Goal: Task Accomplishment & Management: Manage account settings

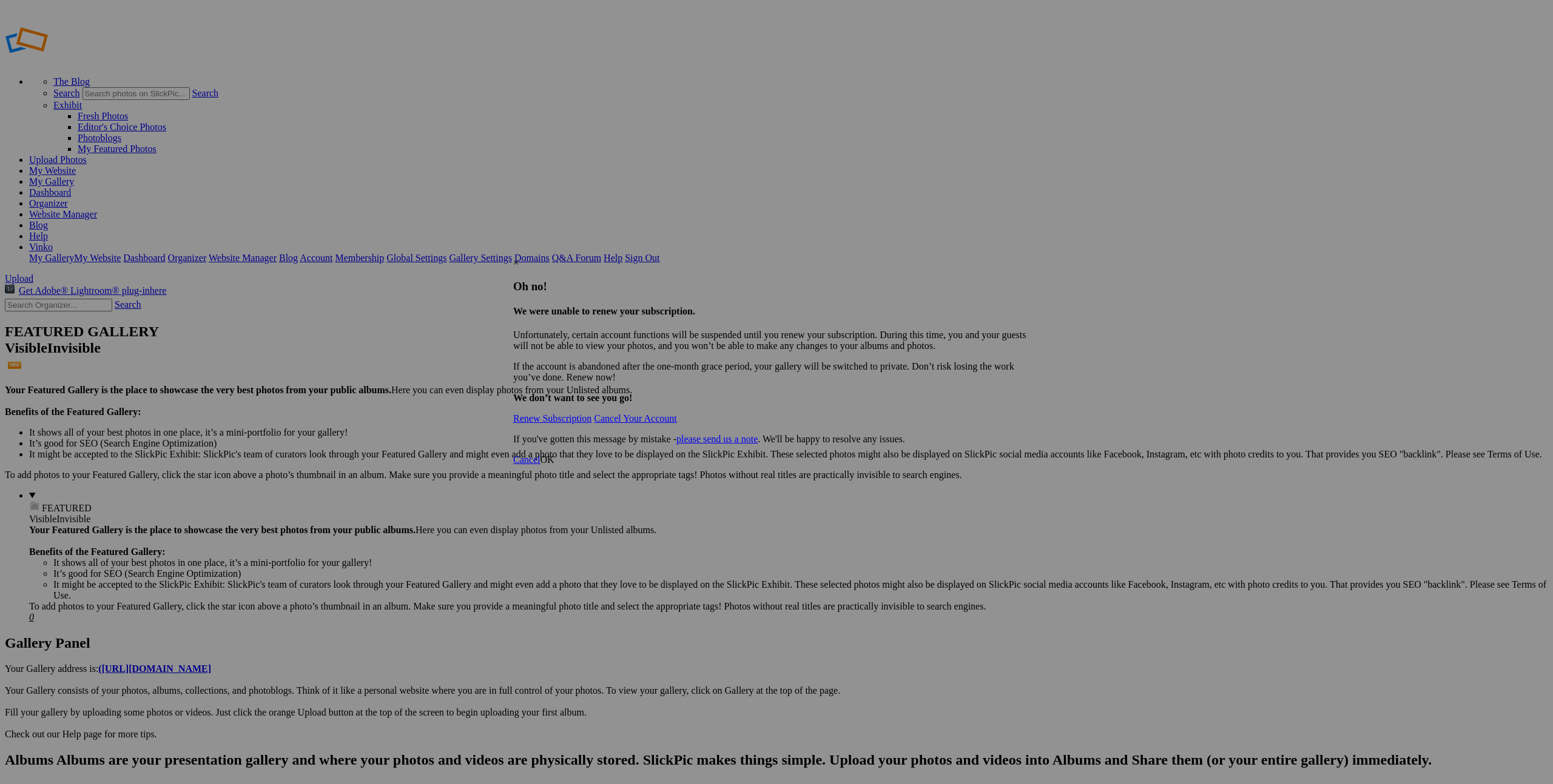
click at [592, 413] on link "Renew Subscription" at bounding box center [552, 419] width 79 height 10
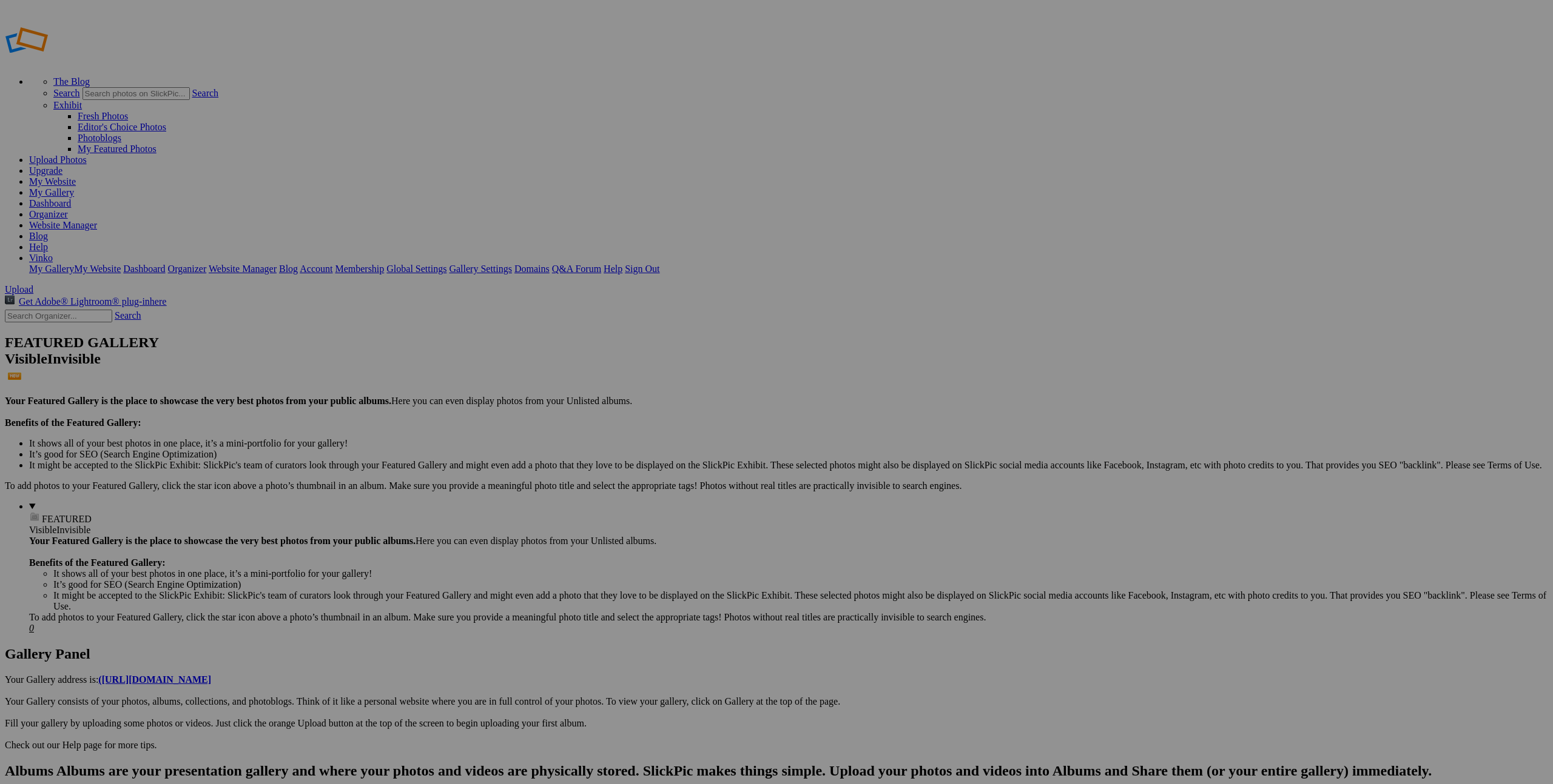
click at [928, 456] on div "Cancel Yes" at bounding box center [776, 461] width 304 height 11
click at [666, 456] on span "Yes" at bounding box center [659, 461] width 14 height 10
click at [656, 426] on link "Yes" at bounding box center [649, 420] width 14 height 10
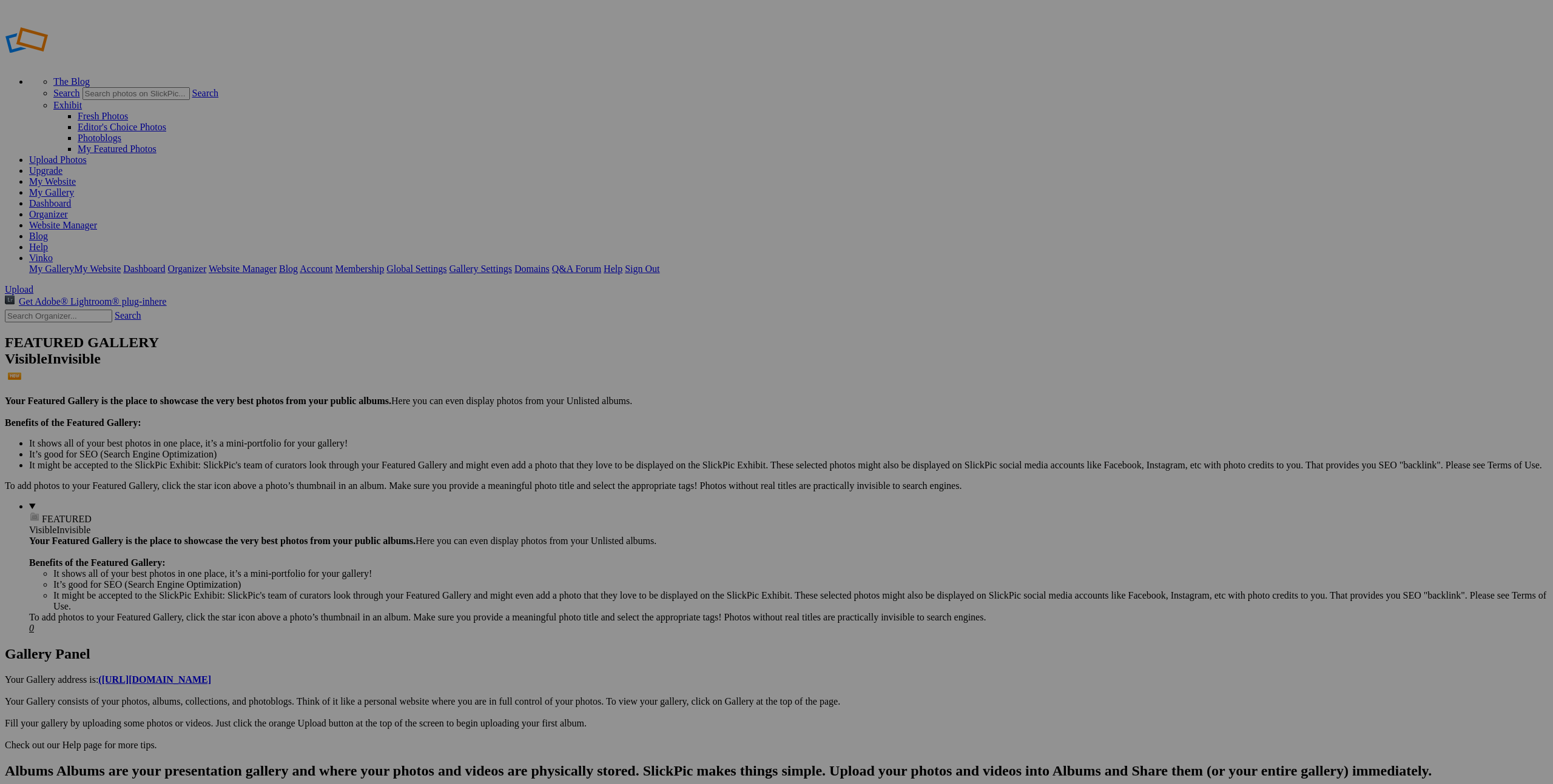
click at [666, 435] on link "Yes" at bounding box center [659, 440] width 14 height 10
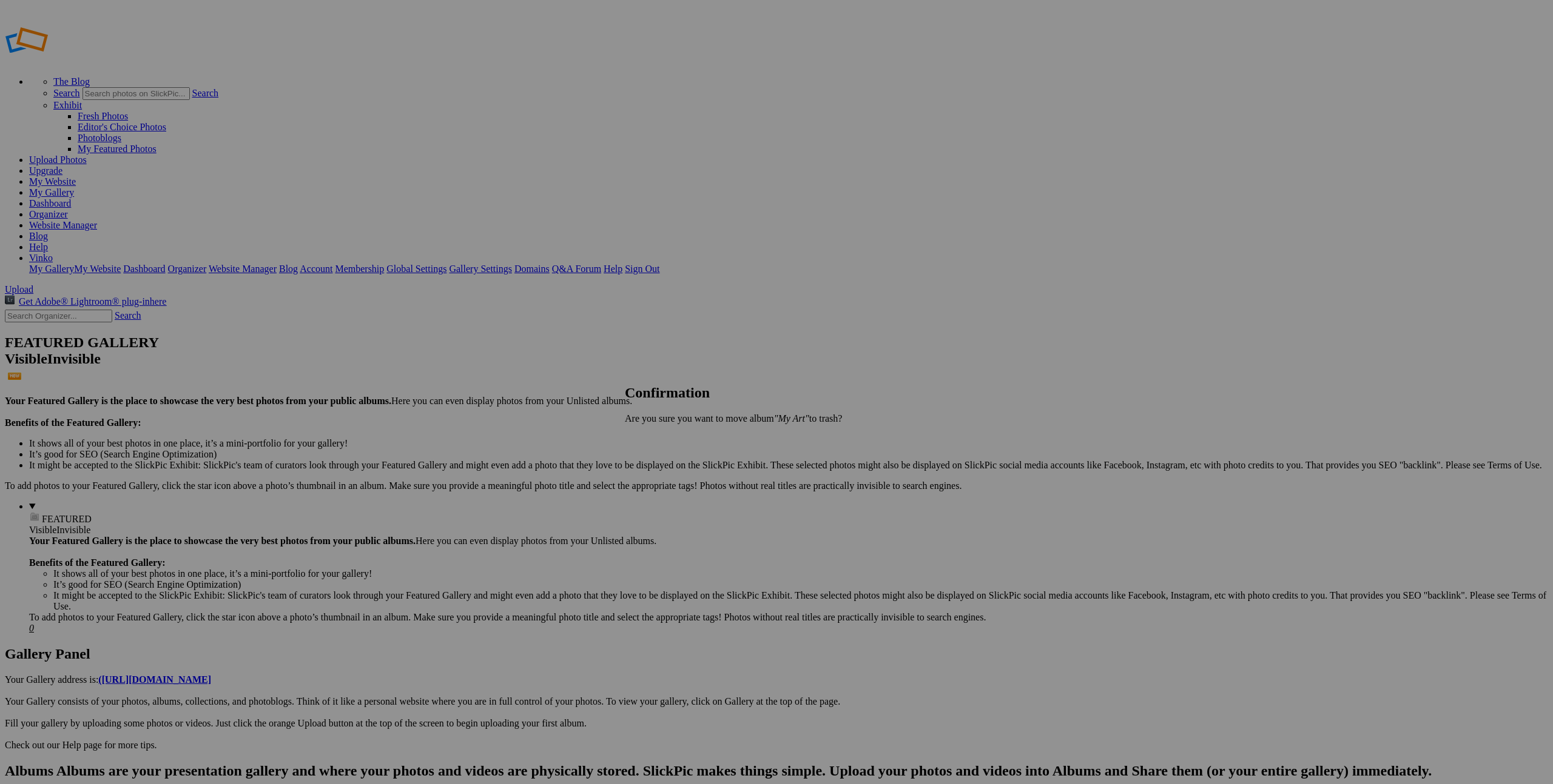
click at [666, 436] on link "Yes" at bounding box center [659, 440] width 14 height 10
click at [666, 438] on span "Yes" at bounding box center [659, 440] width 14 height 10
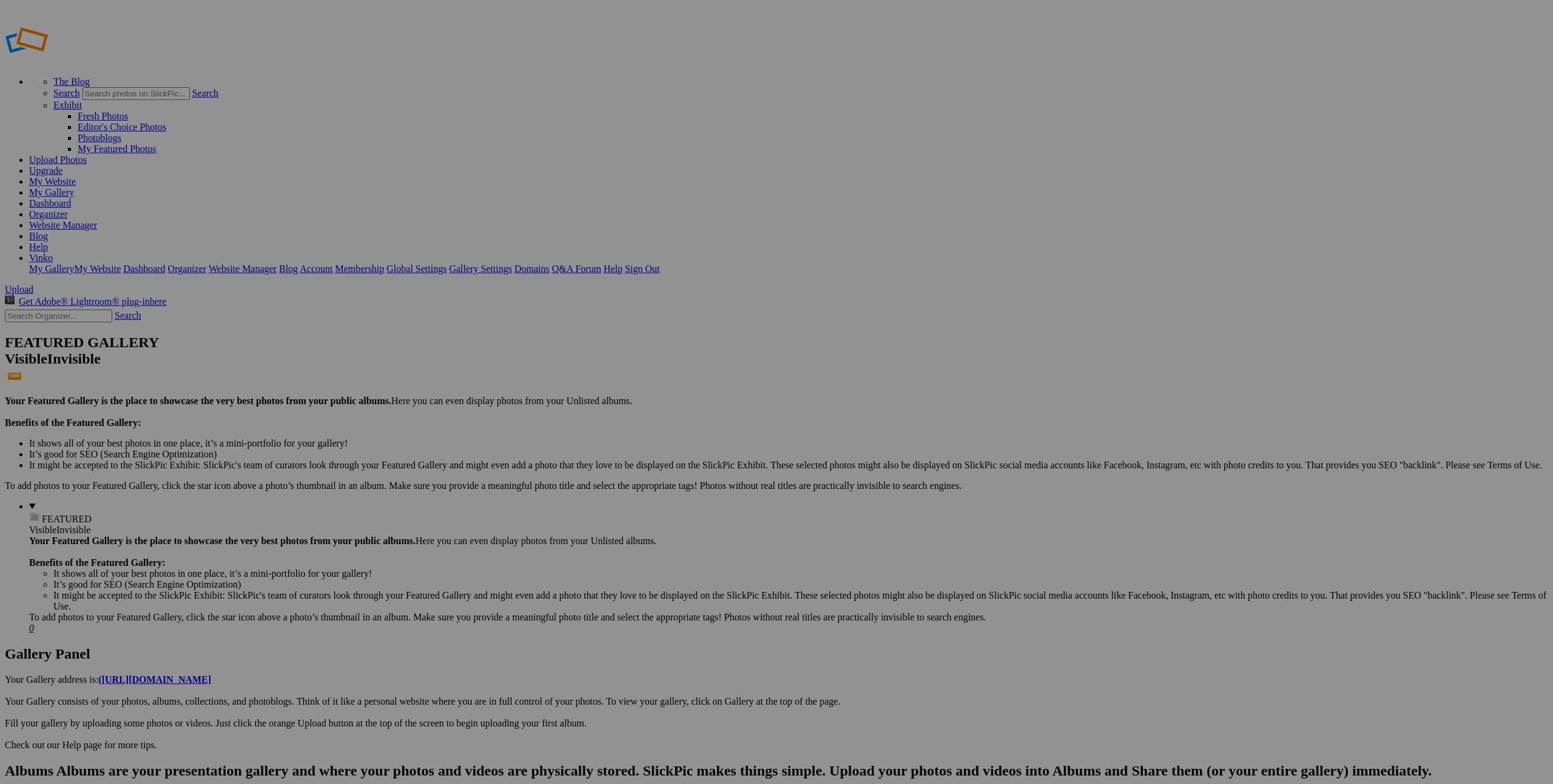
click at [666, 437] on link "Yes" at bounding box center [659, 440] width 14 height 10
click at [666, 439] on span "Yes" at bounding box center [659, 440] width 14 height 10
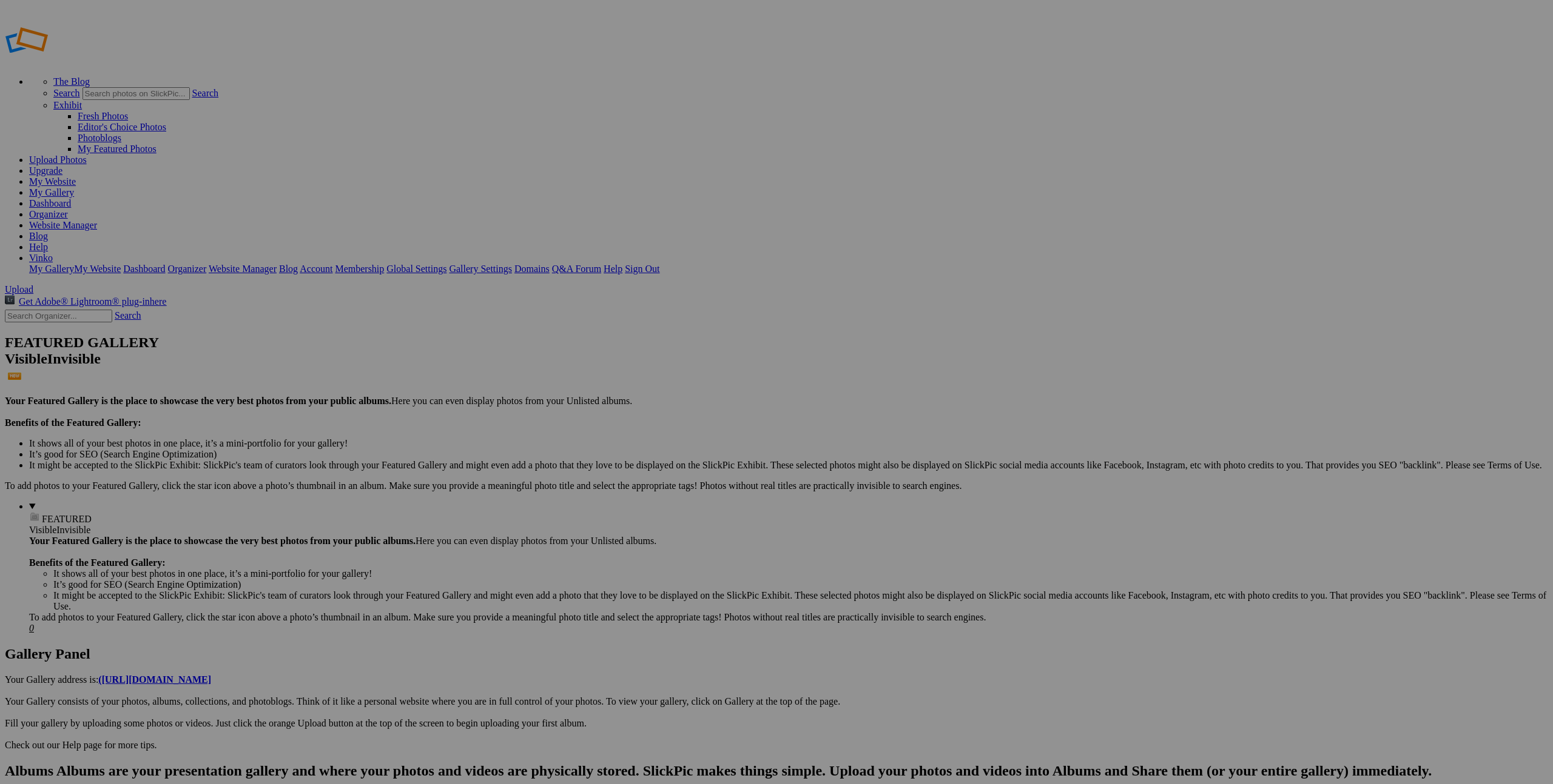
click at [666, 436] on span "Yes" at bounding box center [659, 440] width 14 height 10
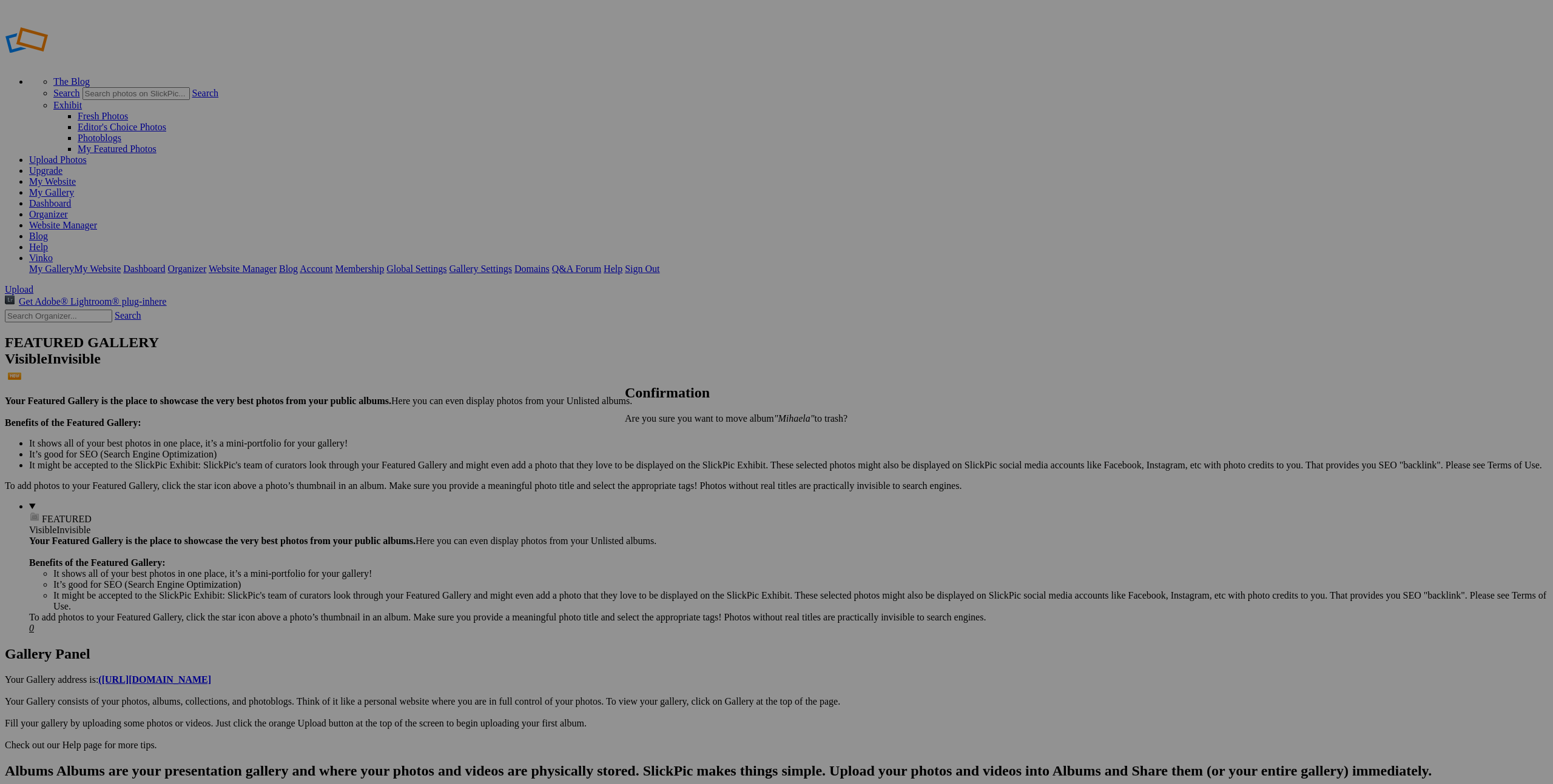
click at [666, 436] on span "Yes" at bounding box center [659, 440] width 14 height 10
click at [666, 442] on span "Yes" at bounding box center [659, 440] width 14 height 10
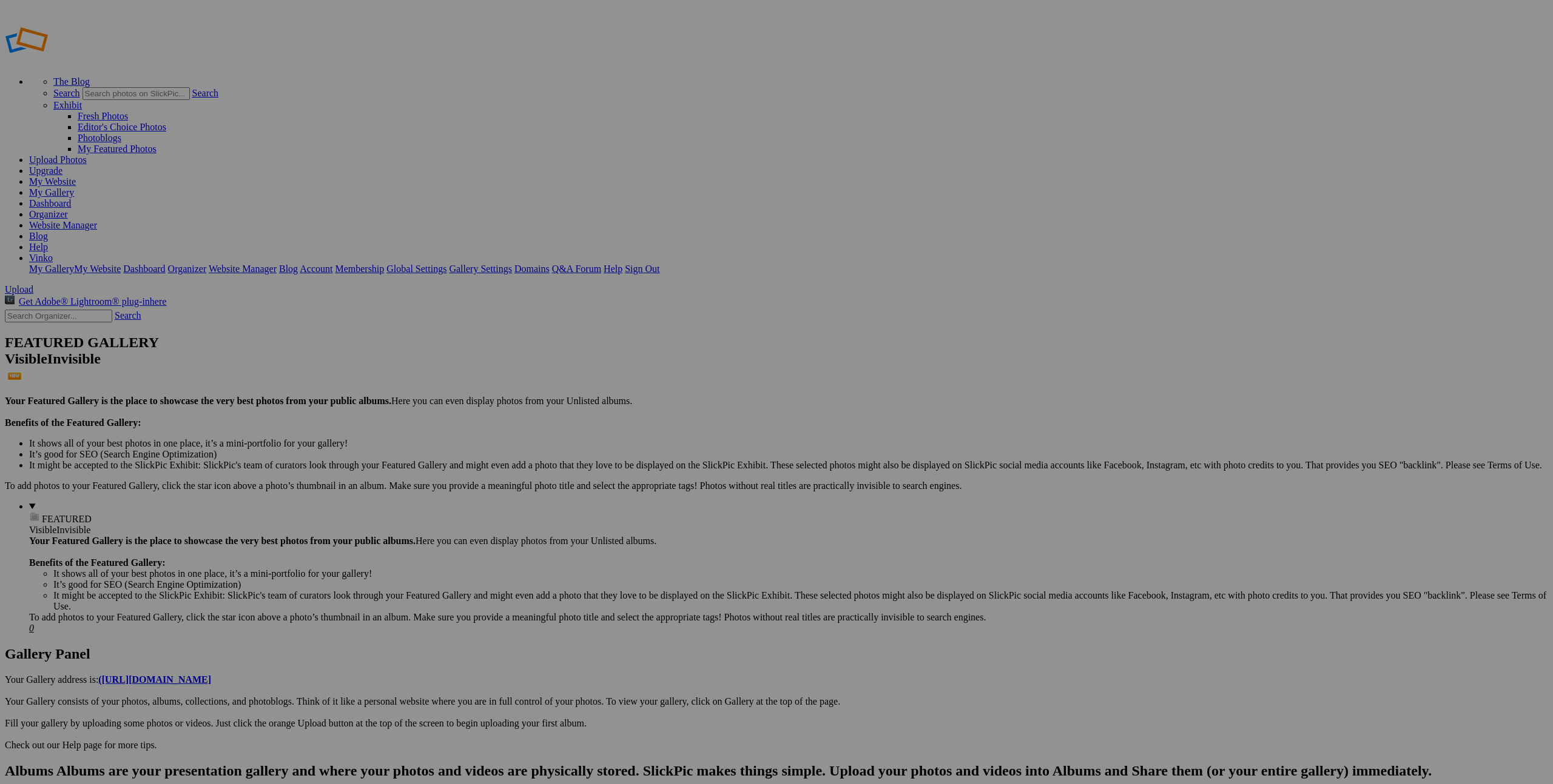
click at [666, 445] on span "Yes" at bounding box center [659, 450] width 14 height 10
click at [666, 439] on span "Yes" at bounding box center [659, 440] width 14 height 10
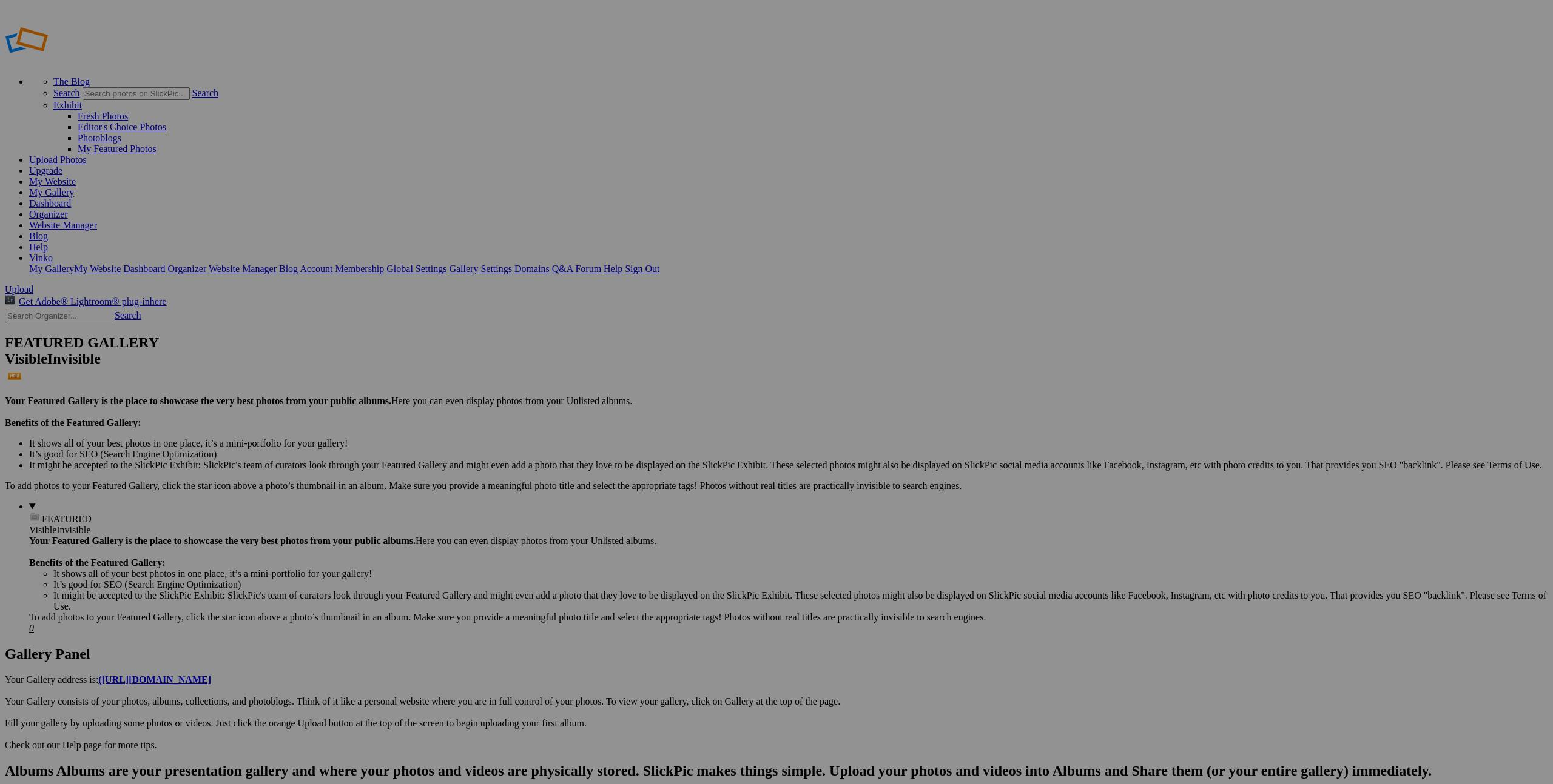
click at [666, 440] on span "Yes" at bounding box center [659, 440] width 14 height 10
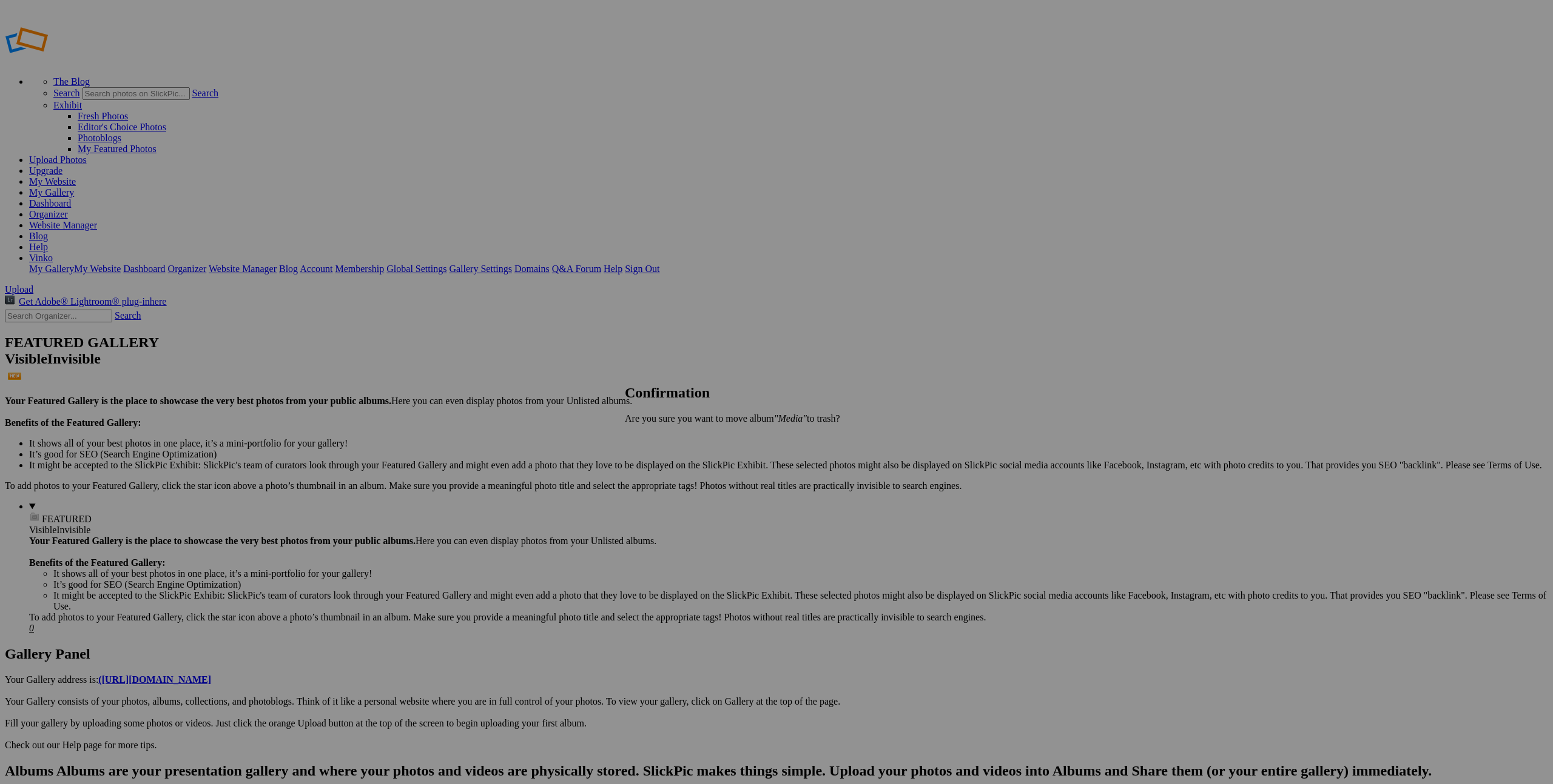
click at [666, 438] on span "Yes" at bounding box center [659, 440] width 14 height 10
click at [666, 441] on span "Yes" at bounding box center [659, 440] width 14 height 10
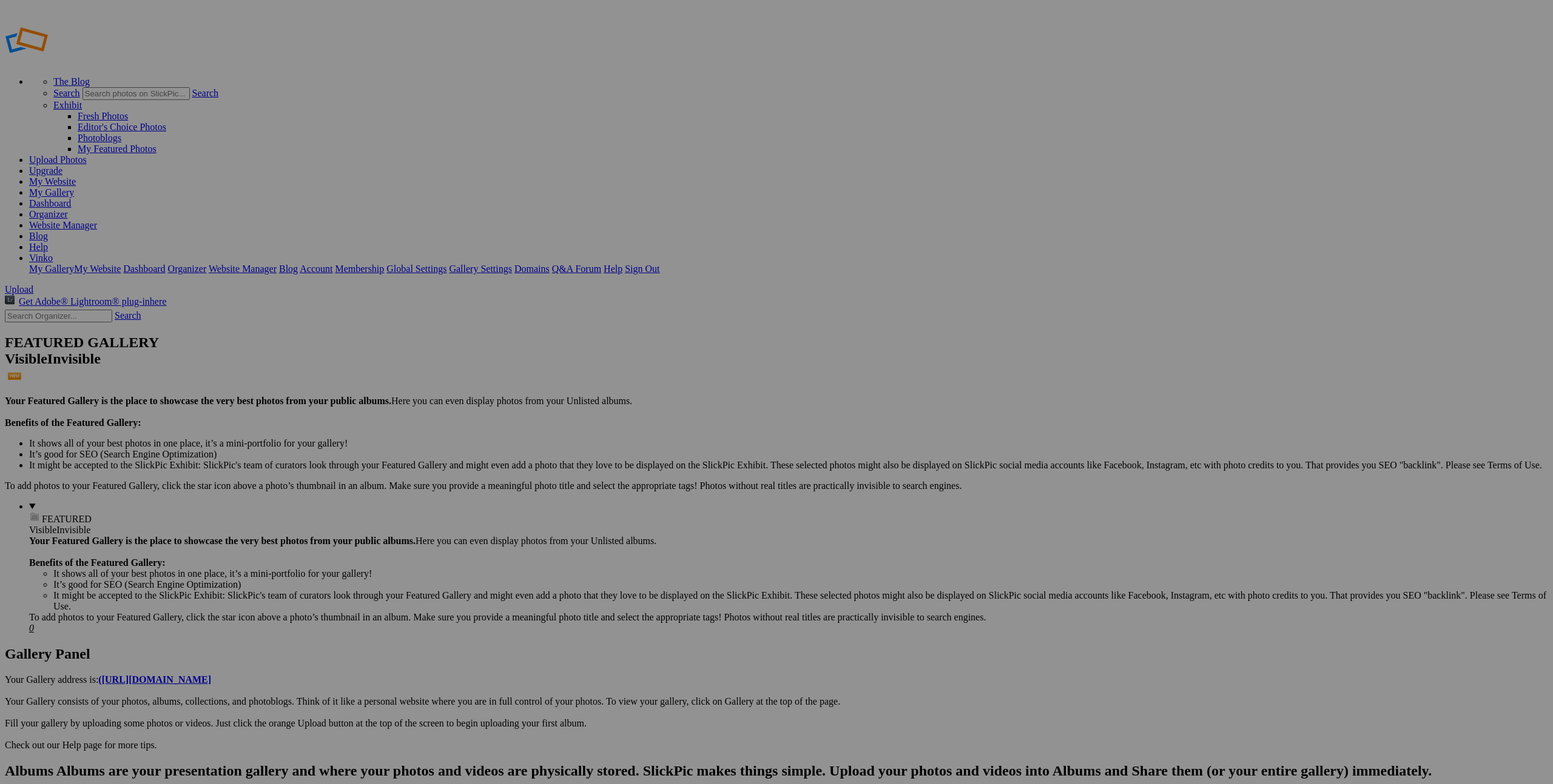
click at [666, 436] on span "Yes" at bounding box center [659, 440] width 14 height 10
click at [666, 445] on span "Yes" at bounding box center [659, 450] width 14 height 10
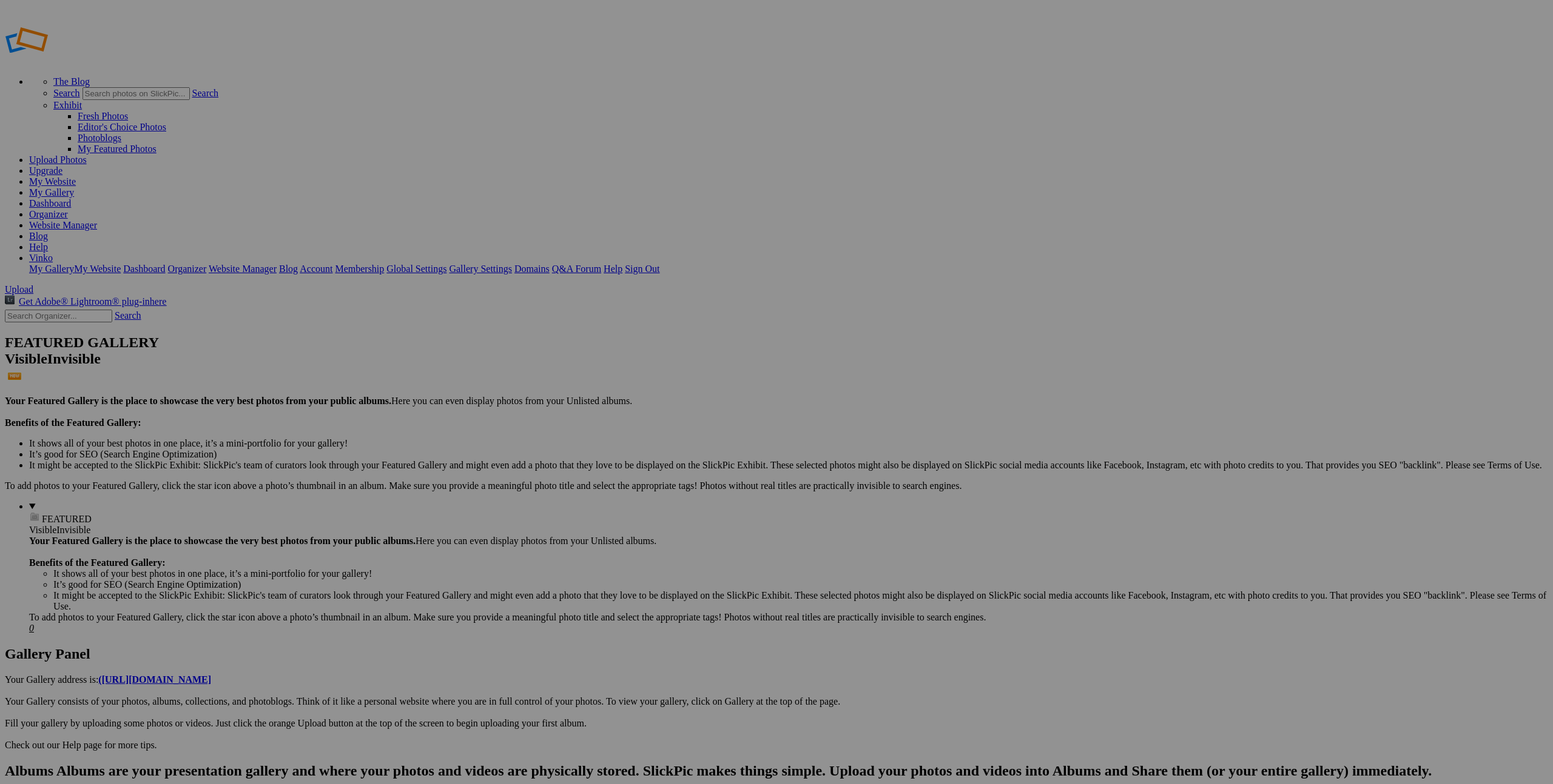
click at [666, 436] on span "Yes" at bounding box center [659, 440] width 14 height 10
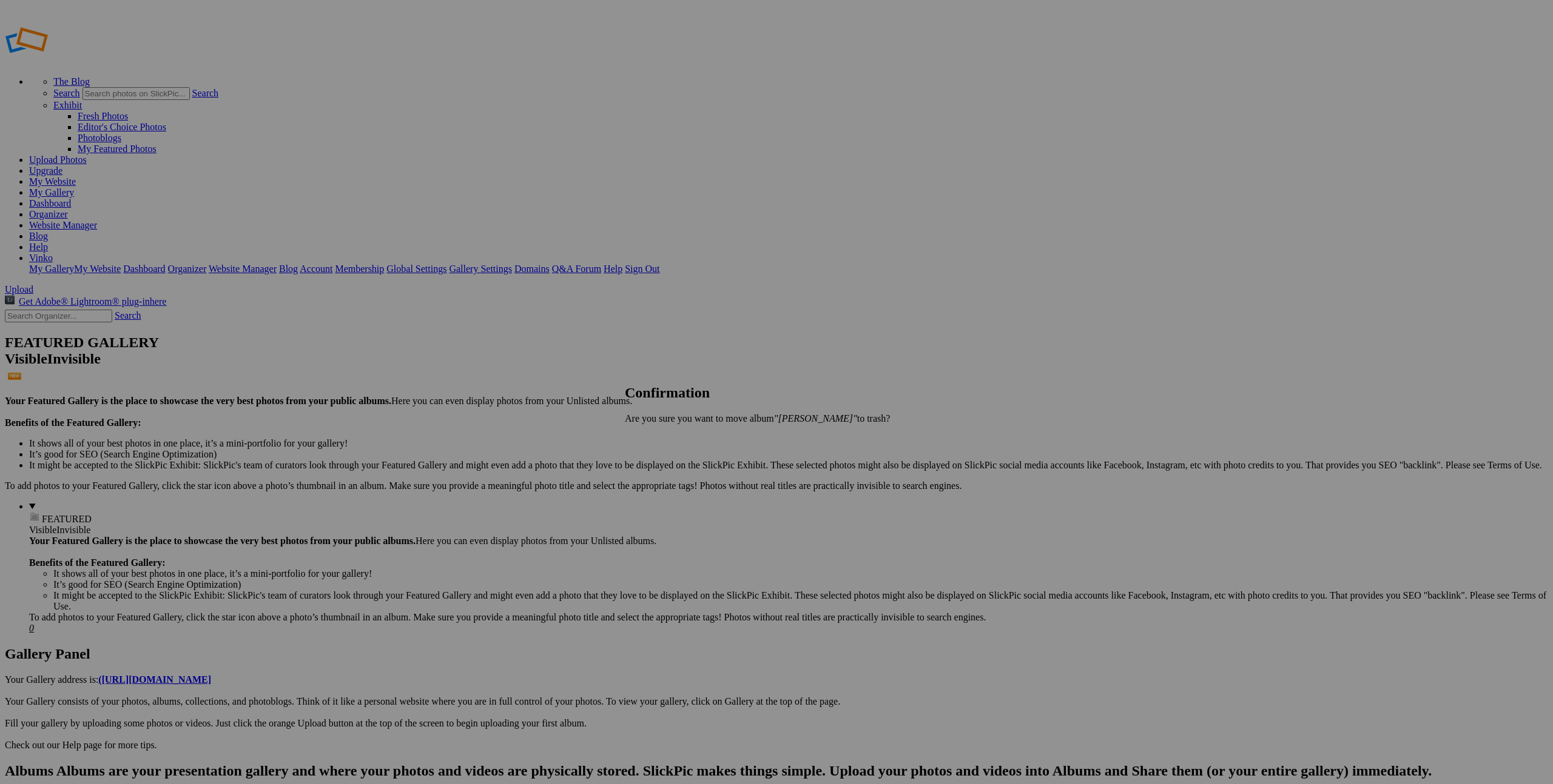
click at [666, 441] on span "Yes" at bounding box center [659, 440] width 14 height 10
click at [666, 436] on span "Yes" at bounding box center [659, 440] width 14 height 10
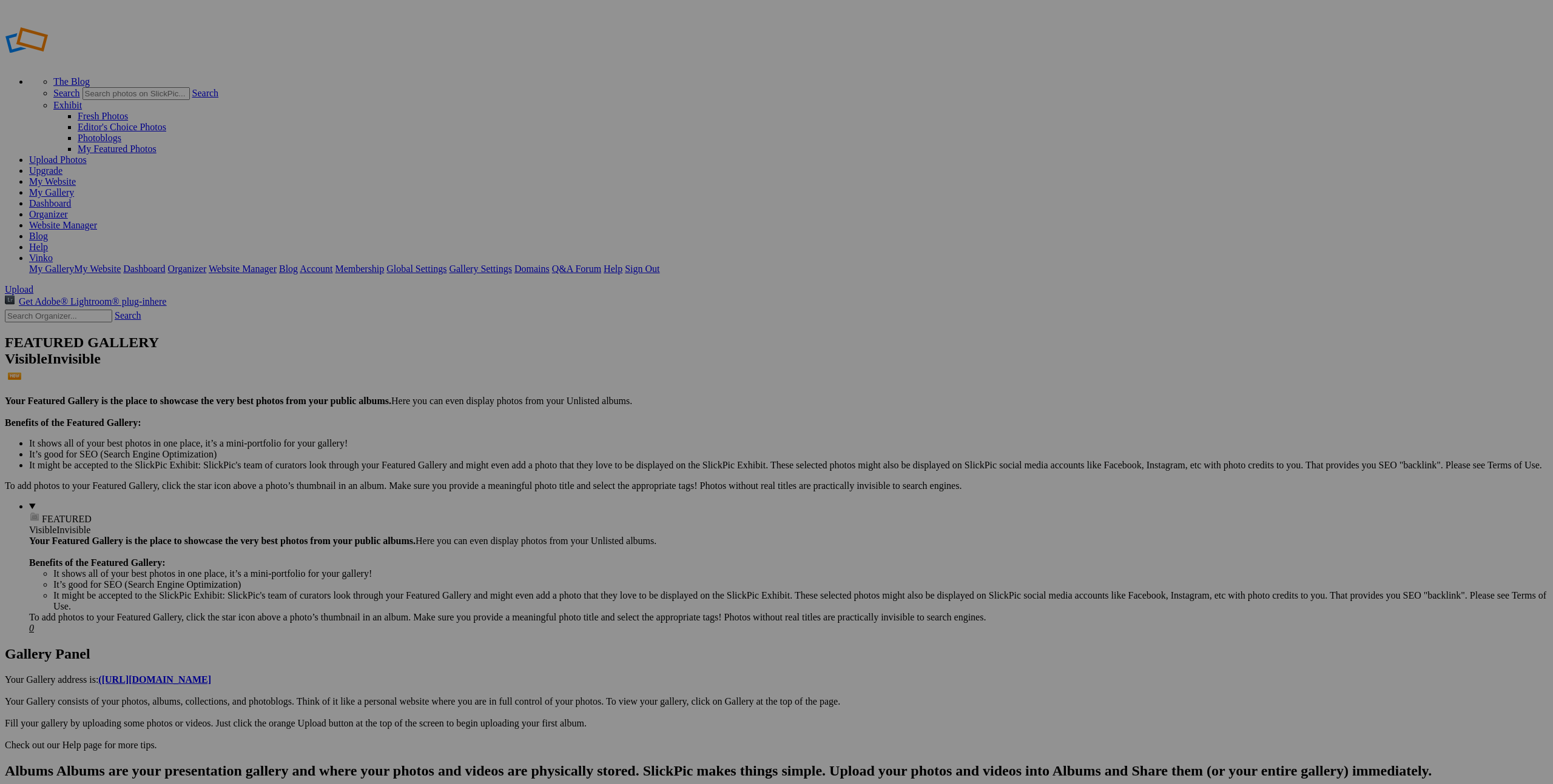
click at [666, 456] on span "Yes" at bounding box center [659, 461] width 14 height 10
click at [656, 426] on span "Yes" at bounding box center [649, 420] width 14 height 10
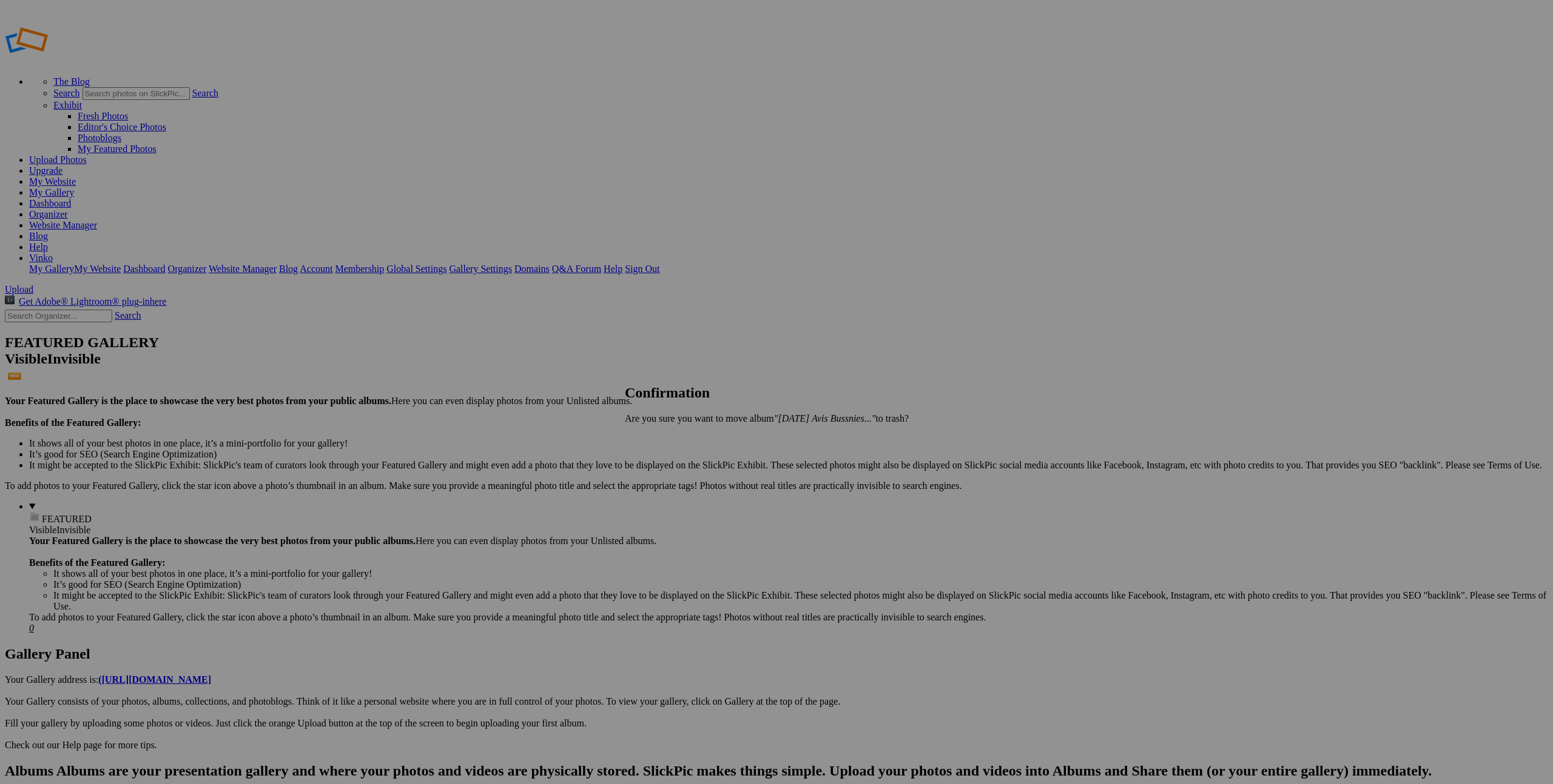
click at [666, 440] on span "Yes" at bounding box center [659, 440] width 14 height 10
click at [666, 436] on span "Yes" at bounding box center [659, 440] width 14 height 10
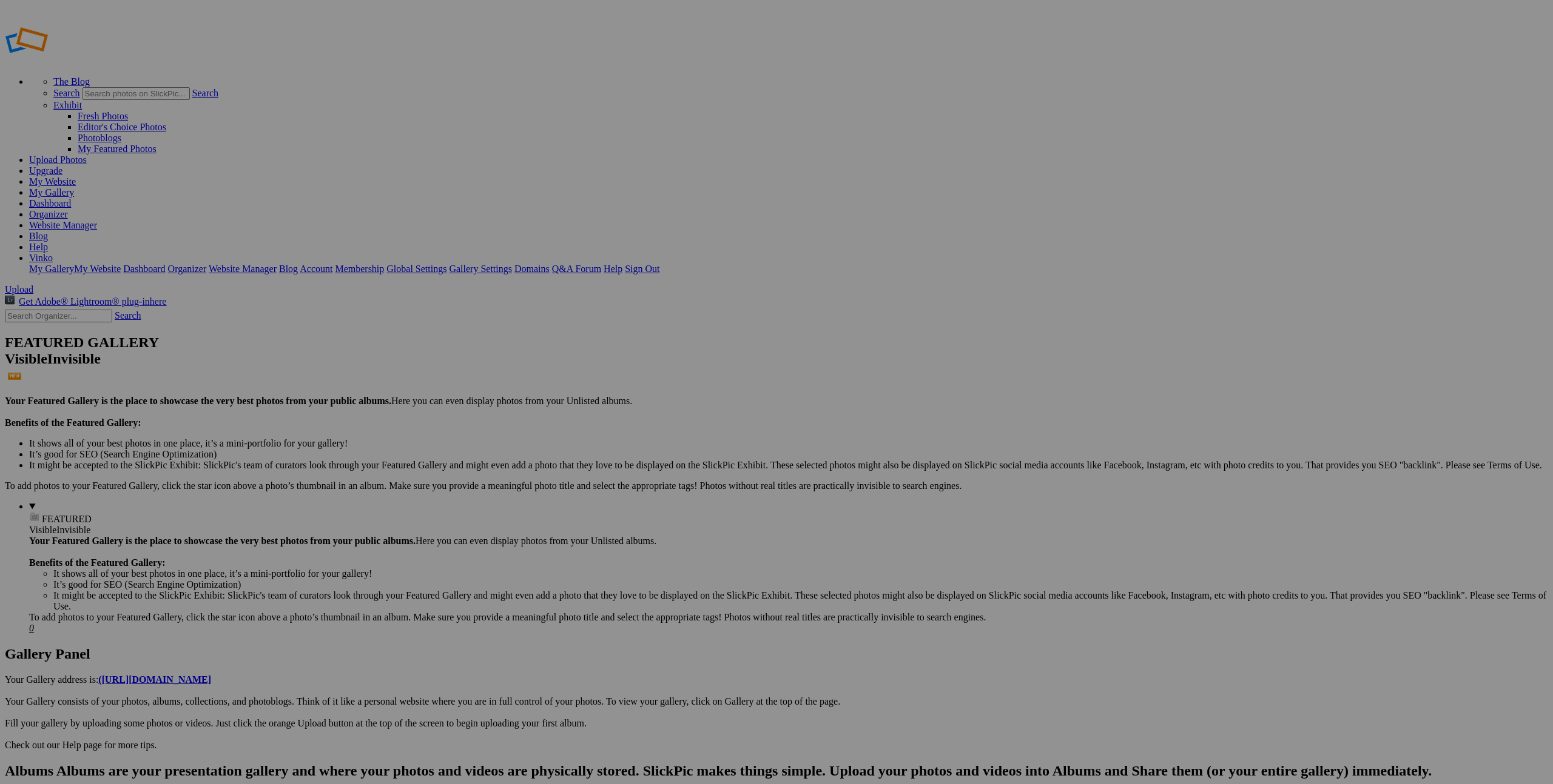
click at [666, 436] on link "Yes" at bounding box center [659, 440] width 14 height 10
click at [666, 436] on span "Yes" at bounding box center [659, 440] width 14 height 10
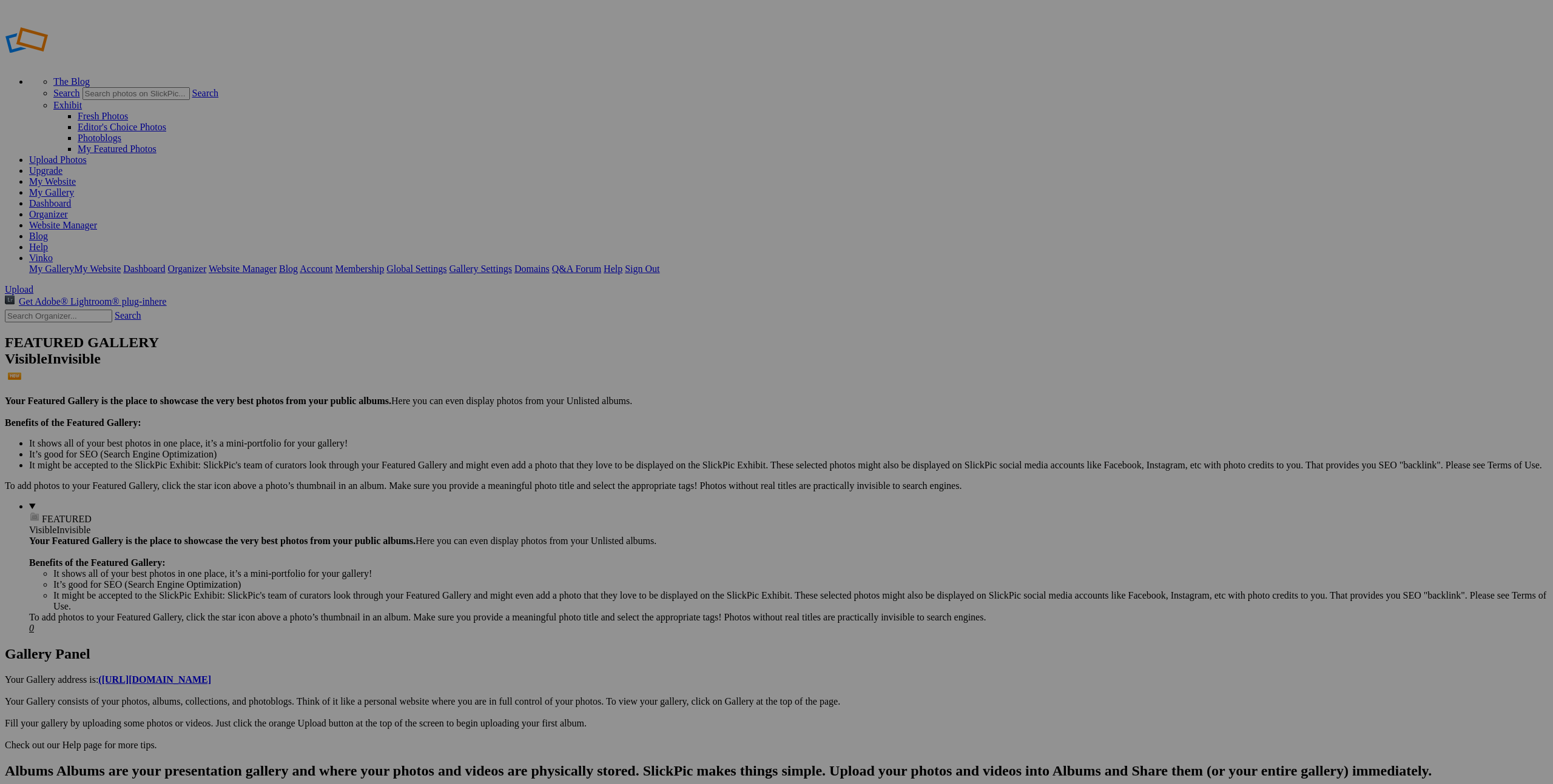
click at [666, 436] on link "Yes" at bounding box center [659, 440] width 14 height 10
type input "Autumn Bonds"
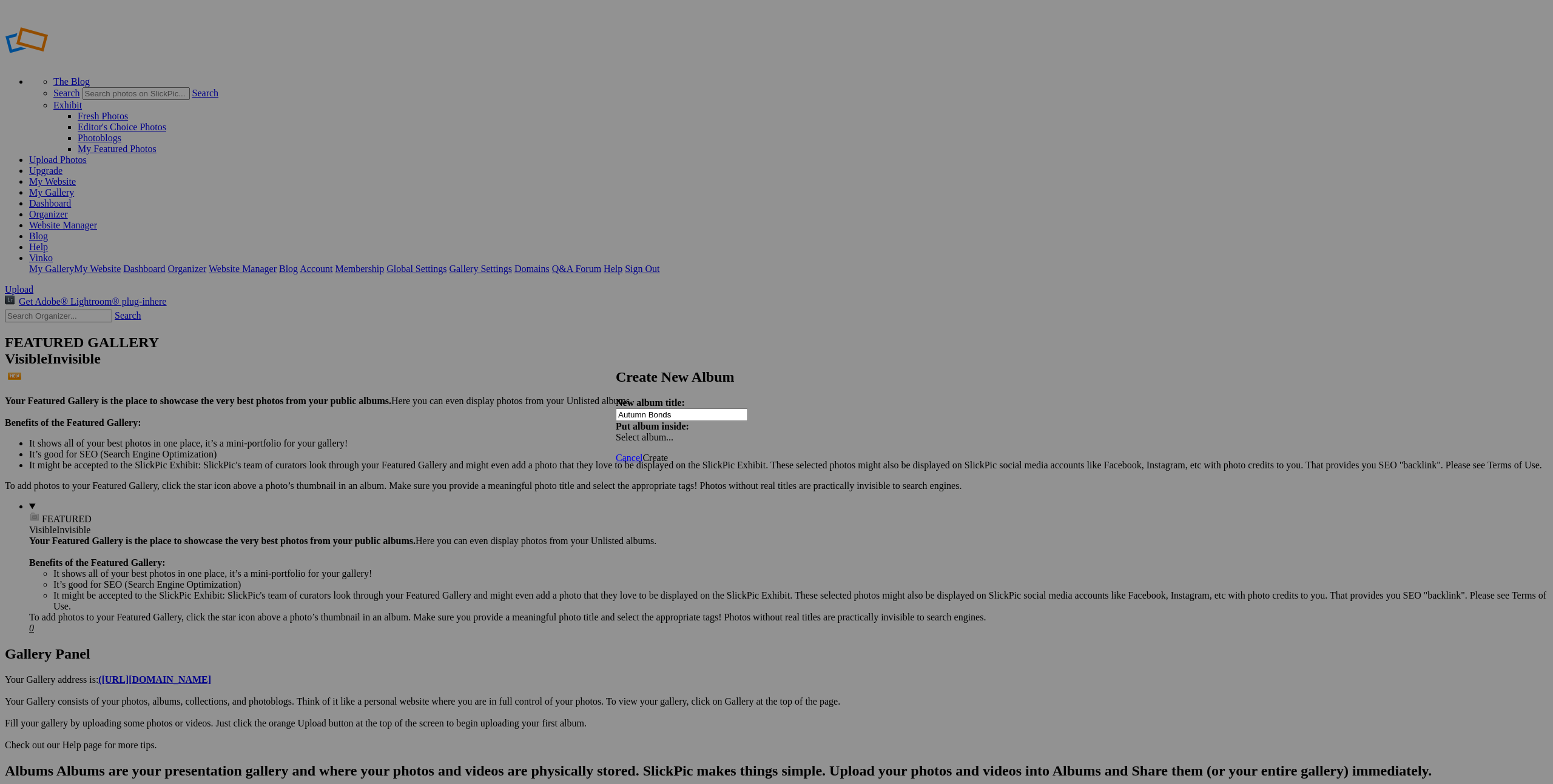
click at [667, 453] on span "Create" at bounding box center [654, 458] width 25 height 10
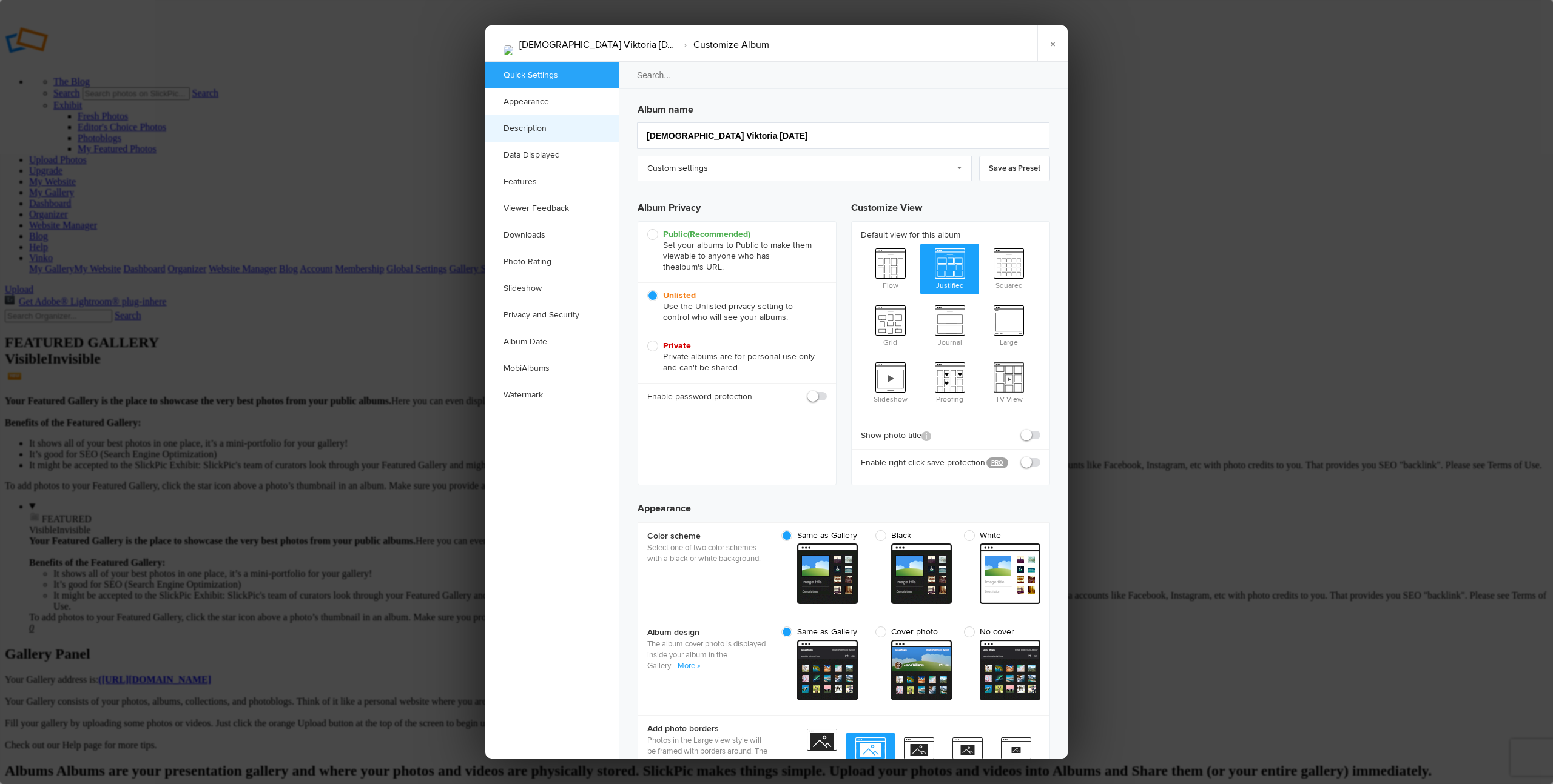
click at [540, 121] on link "Description" at bounding box center [551, 128] width 133 height 27
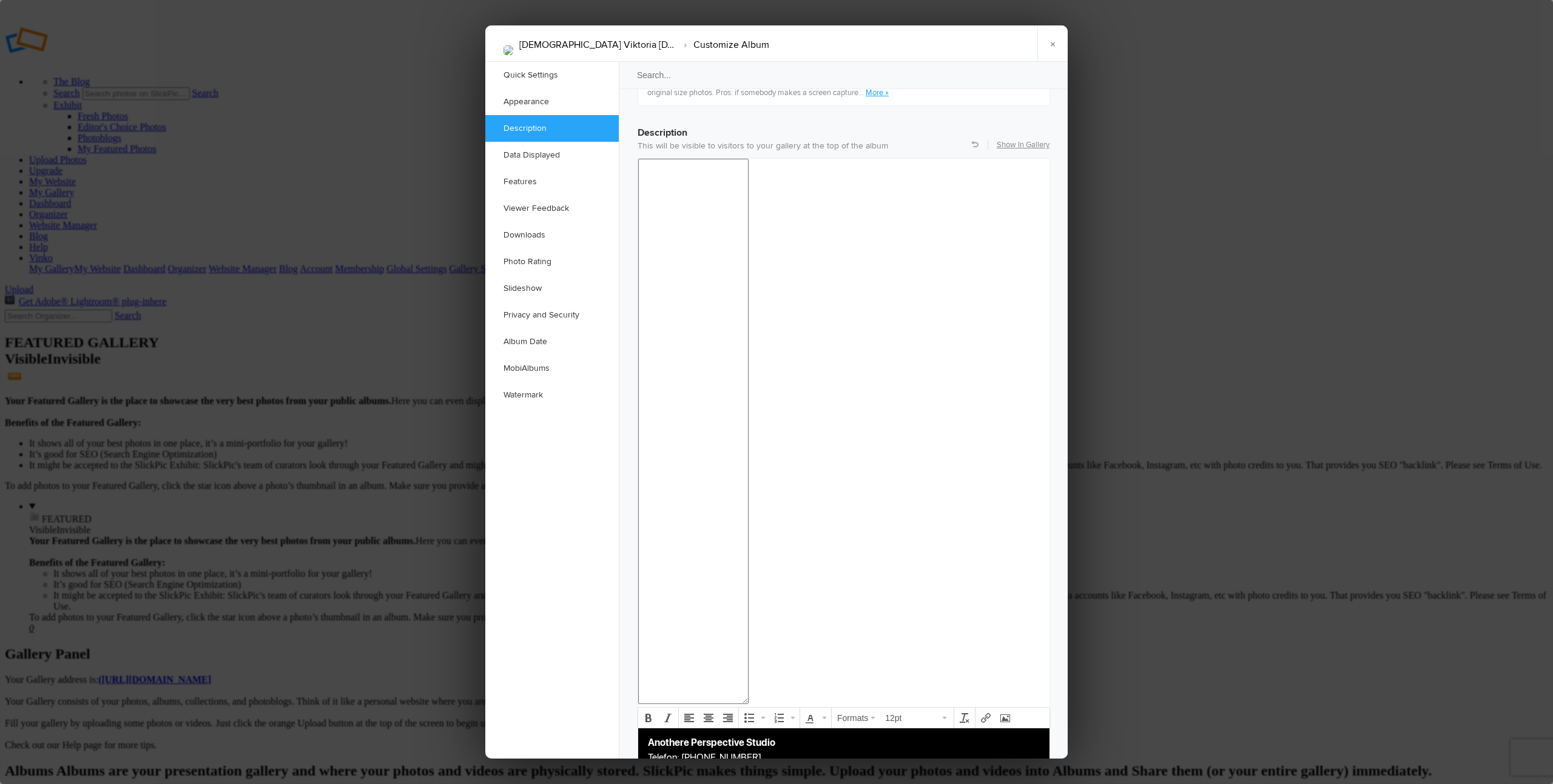
click at [748, 758] on p "Anothere Perspective Studio Telefon: 0660 936 7091 Website: anothereperspective…" at bounding box center [843, 765] width 392 height 58
copy body "Anothere Perspective Studio Telefon: 0660 936 7091 Website: anothereperspective…"
click at [1052, 47] on link "×" at bounding box center [1052, 44] width 31 height 37
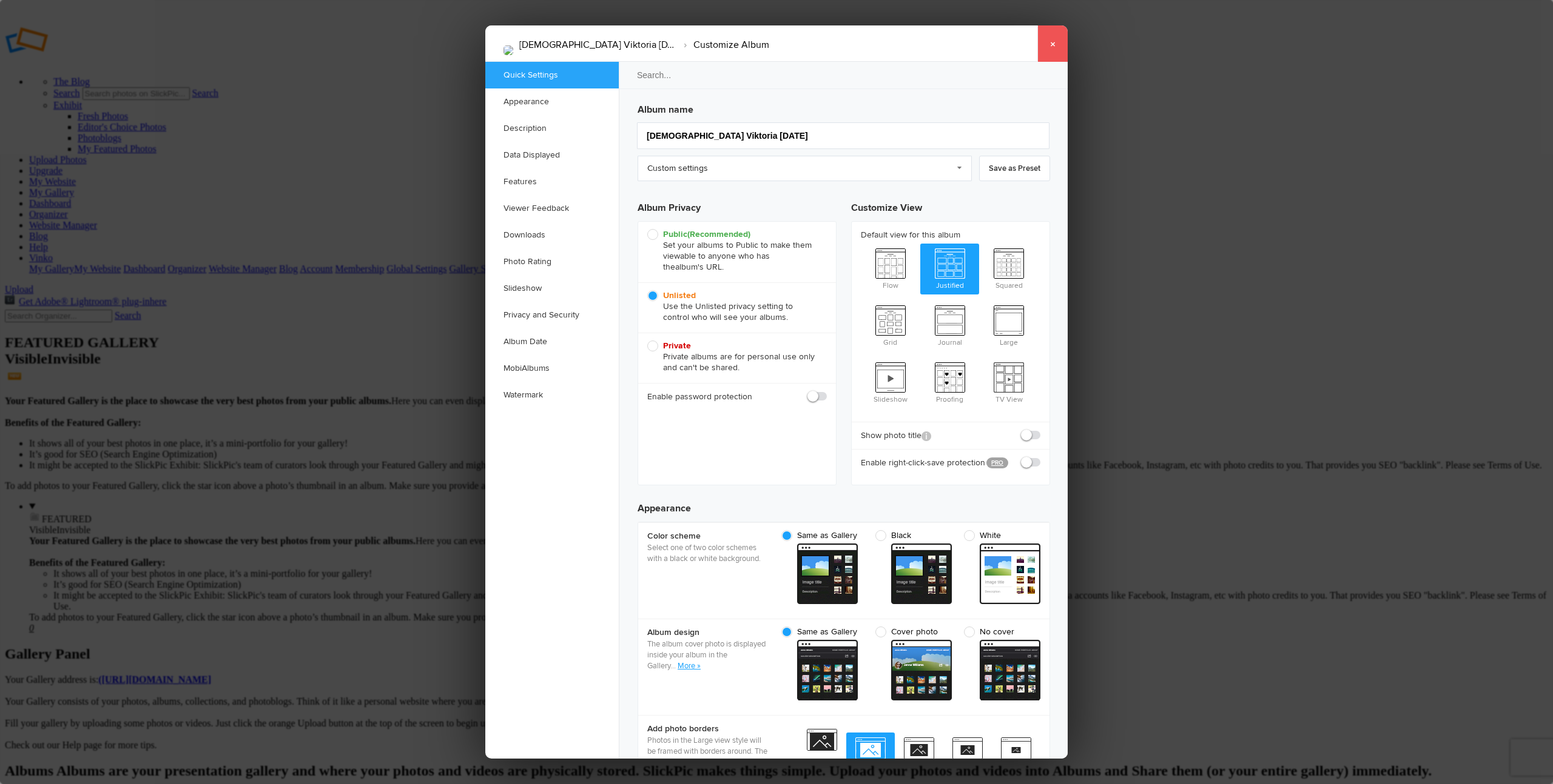
click at [1054, 42] on link "×" at bounding box center [1052, 44] width 31 height 37
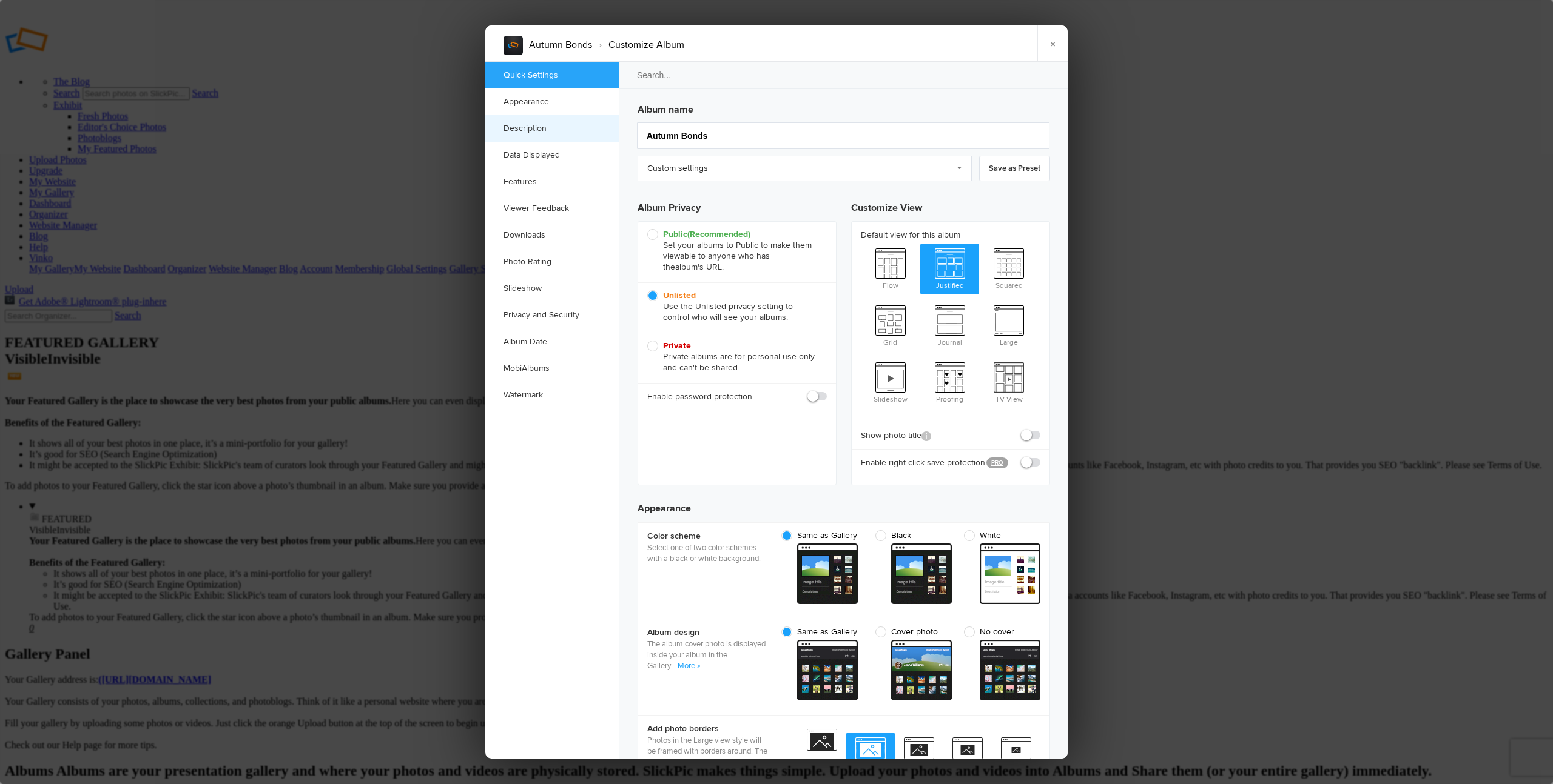
click at [559, 133] on link "Description" at bounding box center [551, 128] width 133 height 27
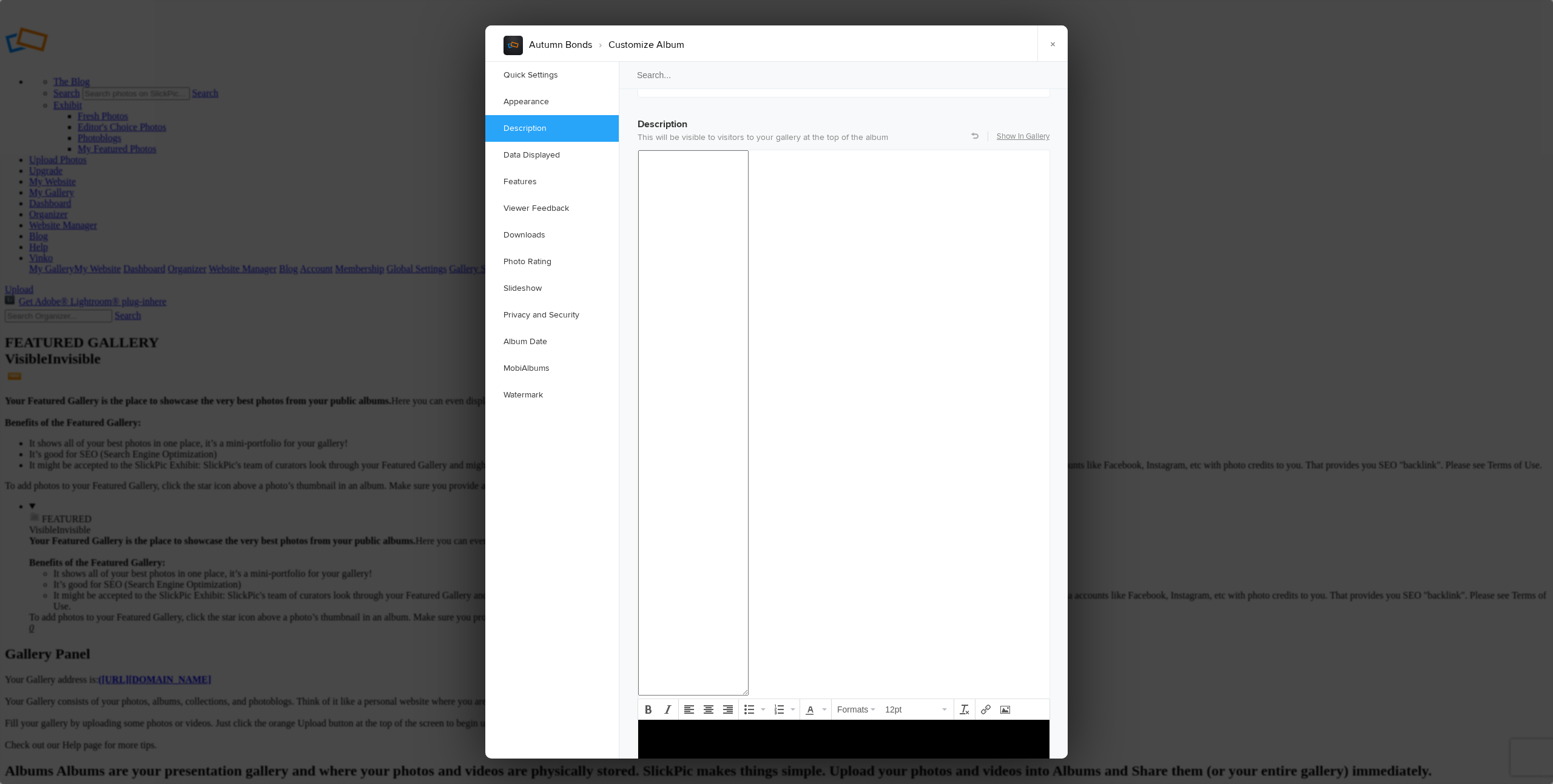
click at [688, 784] on html at bounding box center [843, 767] width 411 height 92
click at [674, 760] on body "To enrich screen reader interactions, please activate Accessibility in Grammarl…" at bounding box center [844, 753] width 401 height 52
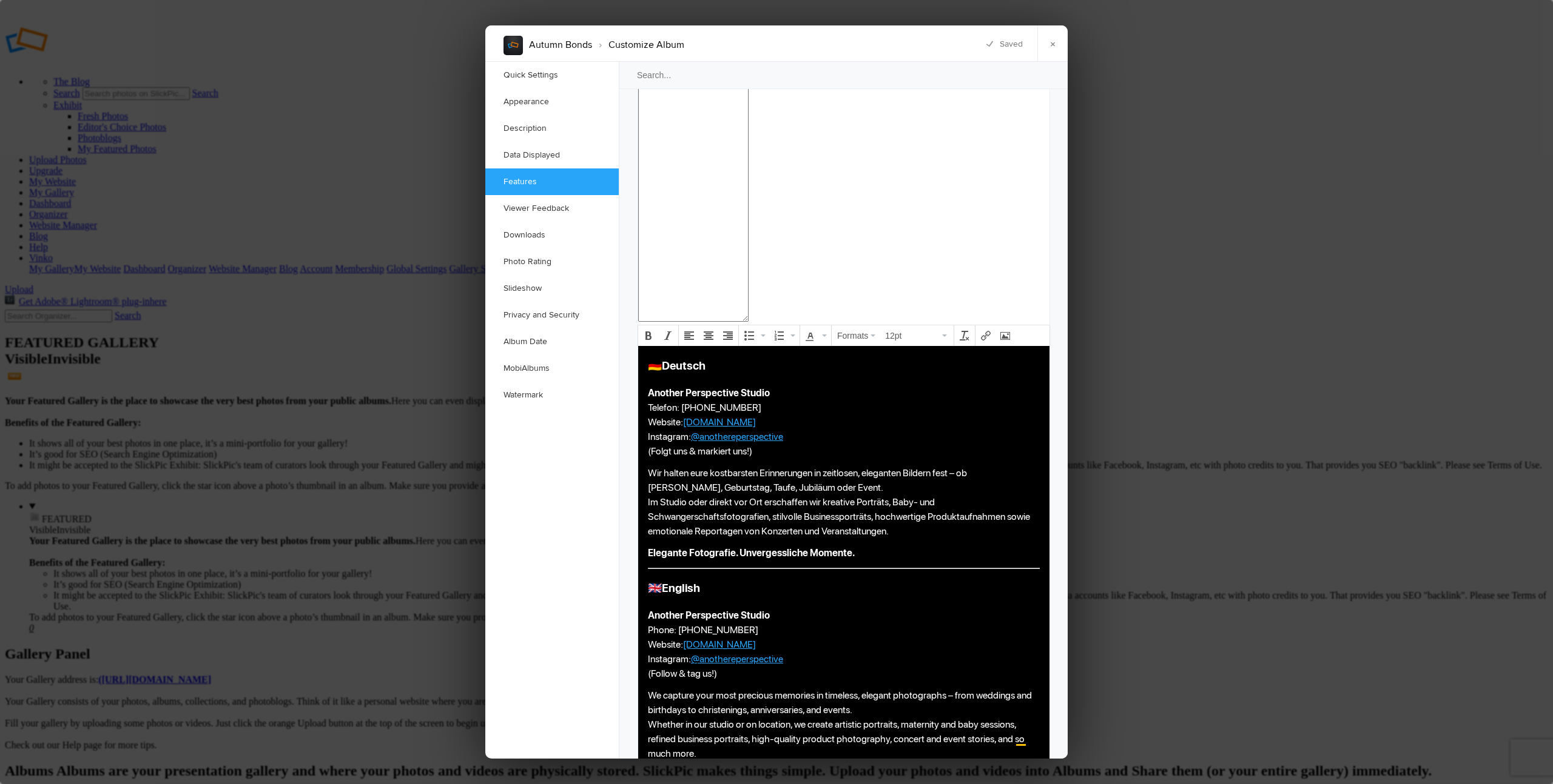
scroll to position [1335, 0]
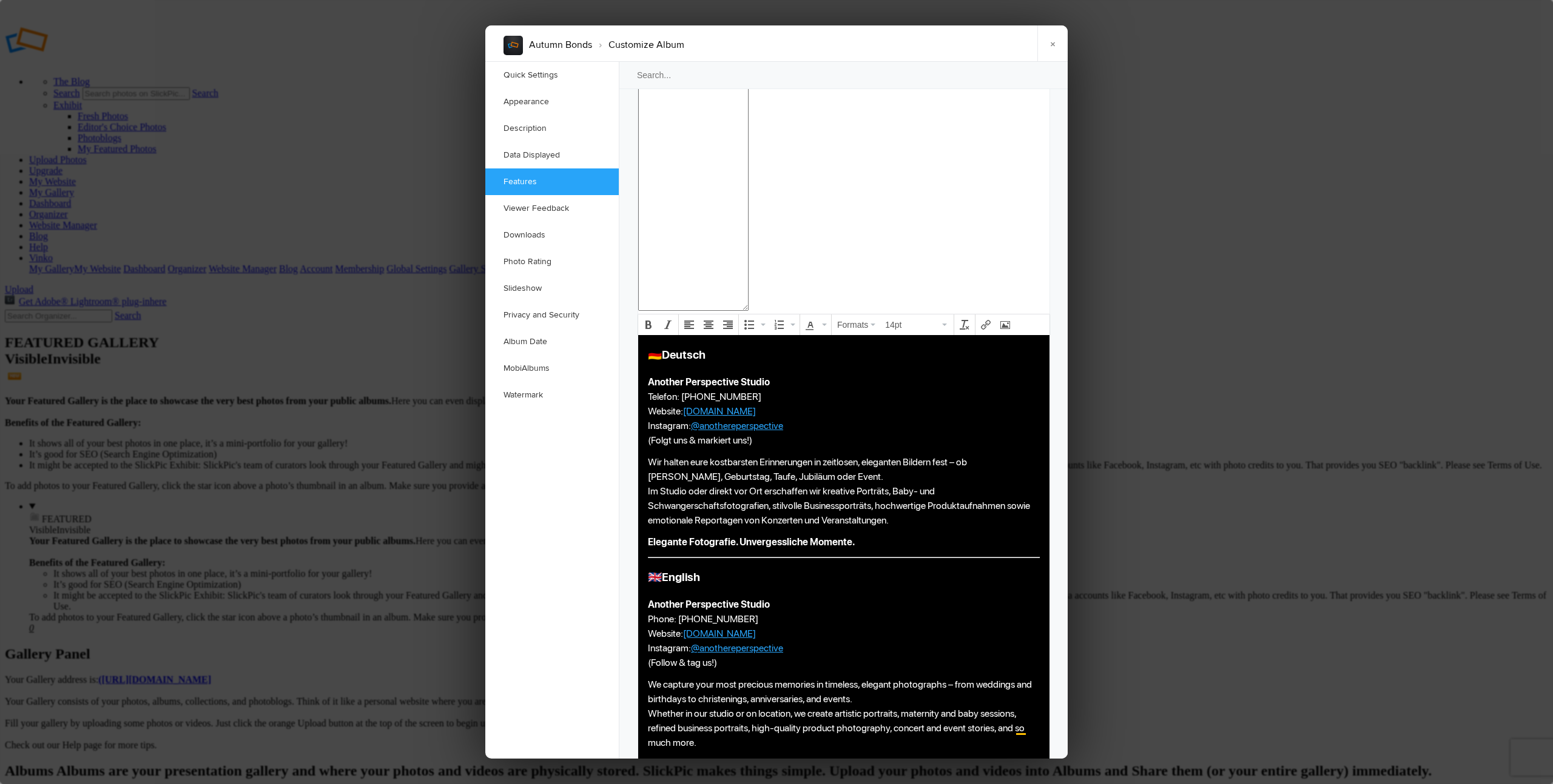
drag, startPoint x: 649, startPoint y: 807, endPoint x: 804, endPoint y: 989, distance: 239.1
click at [804, 784] on body "🇩🇪 Deutsch Another Perspective Studio Telefon: 0660 936 7091 Website: anotherep…" at bounding box center [844, 683] width 401 height 672
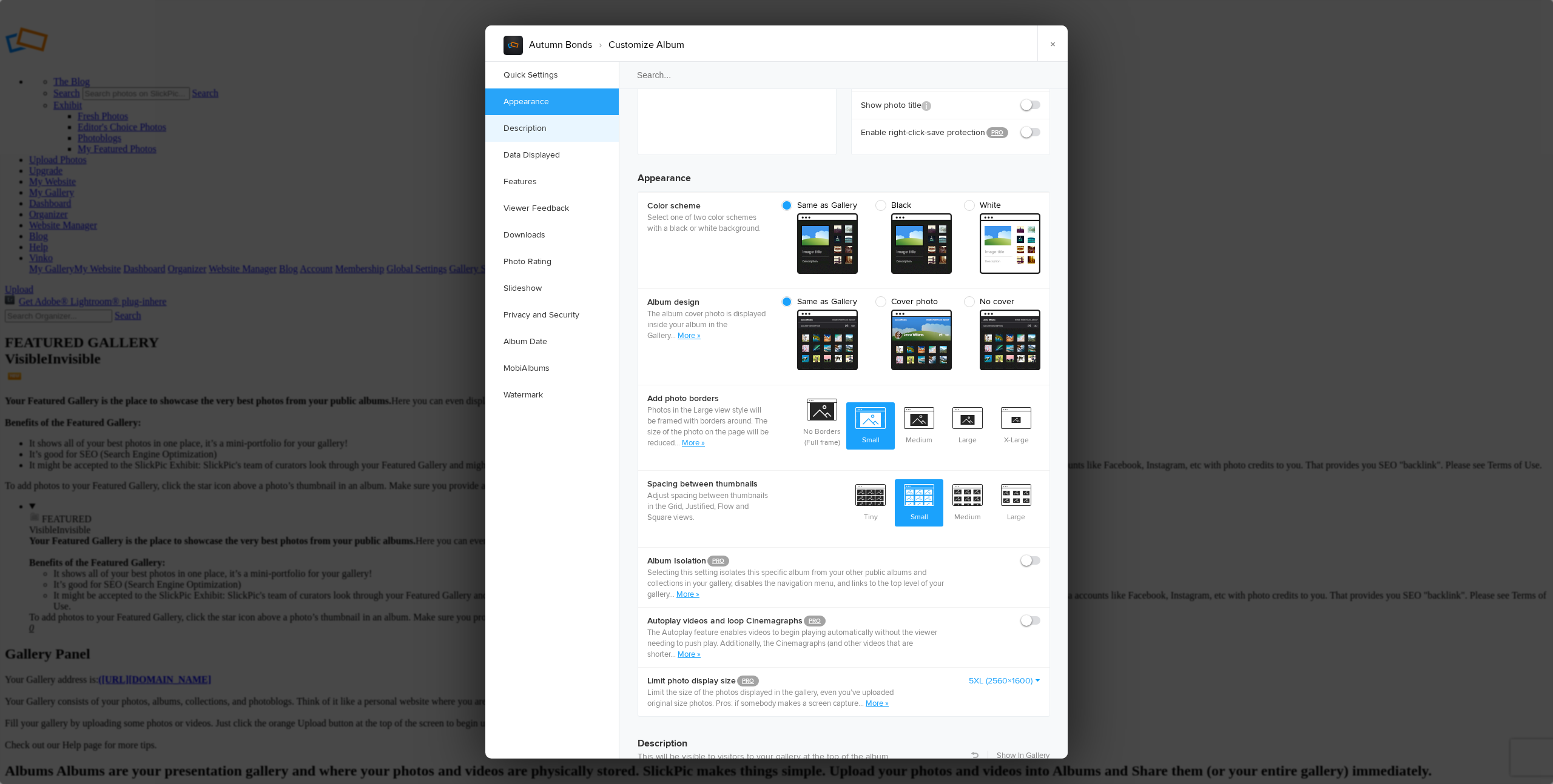
scroll to position [0, 0]
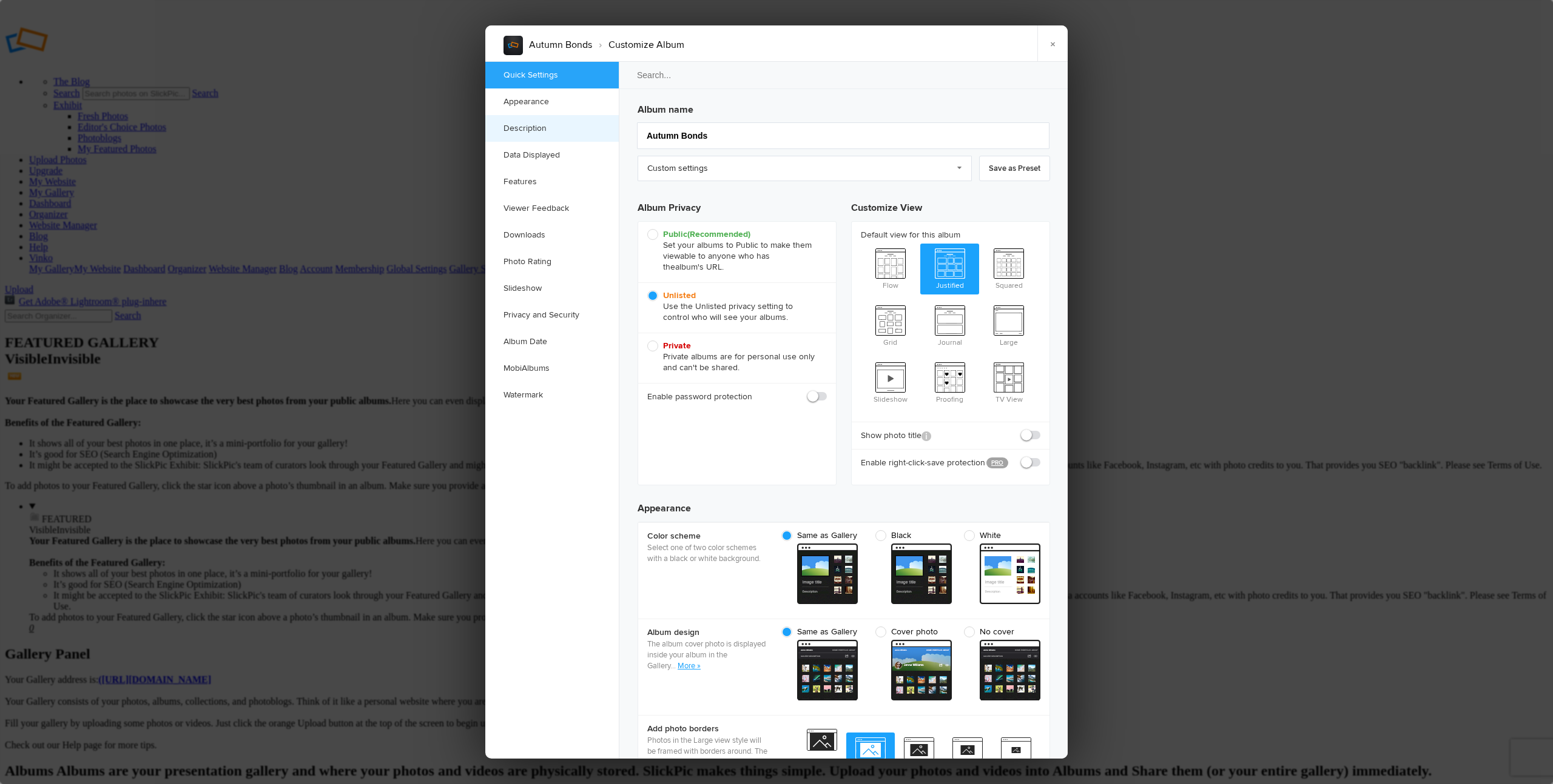
click at [554, 129] on link "Description" at bounding box center [551, 128] width 133 height 27
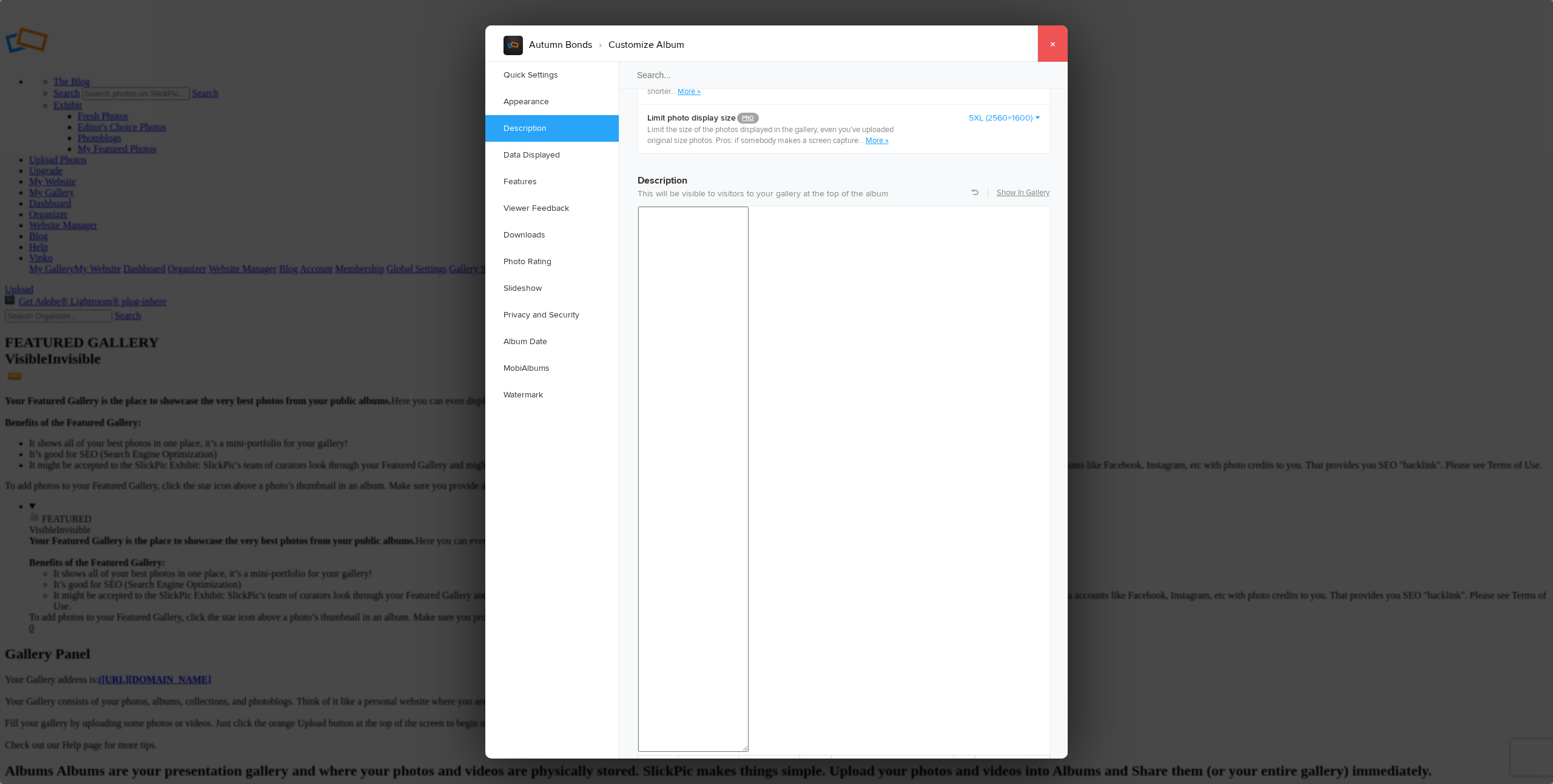
scroll to position [891, 0]
click at [1052, 43] on link "×" at bounding box center [1052, 44] width 31 height 37
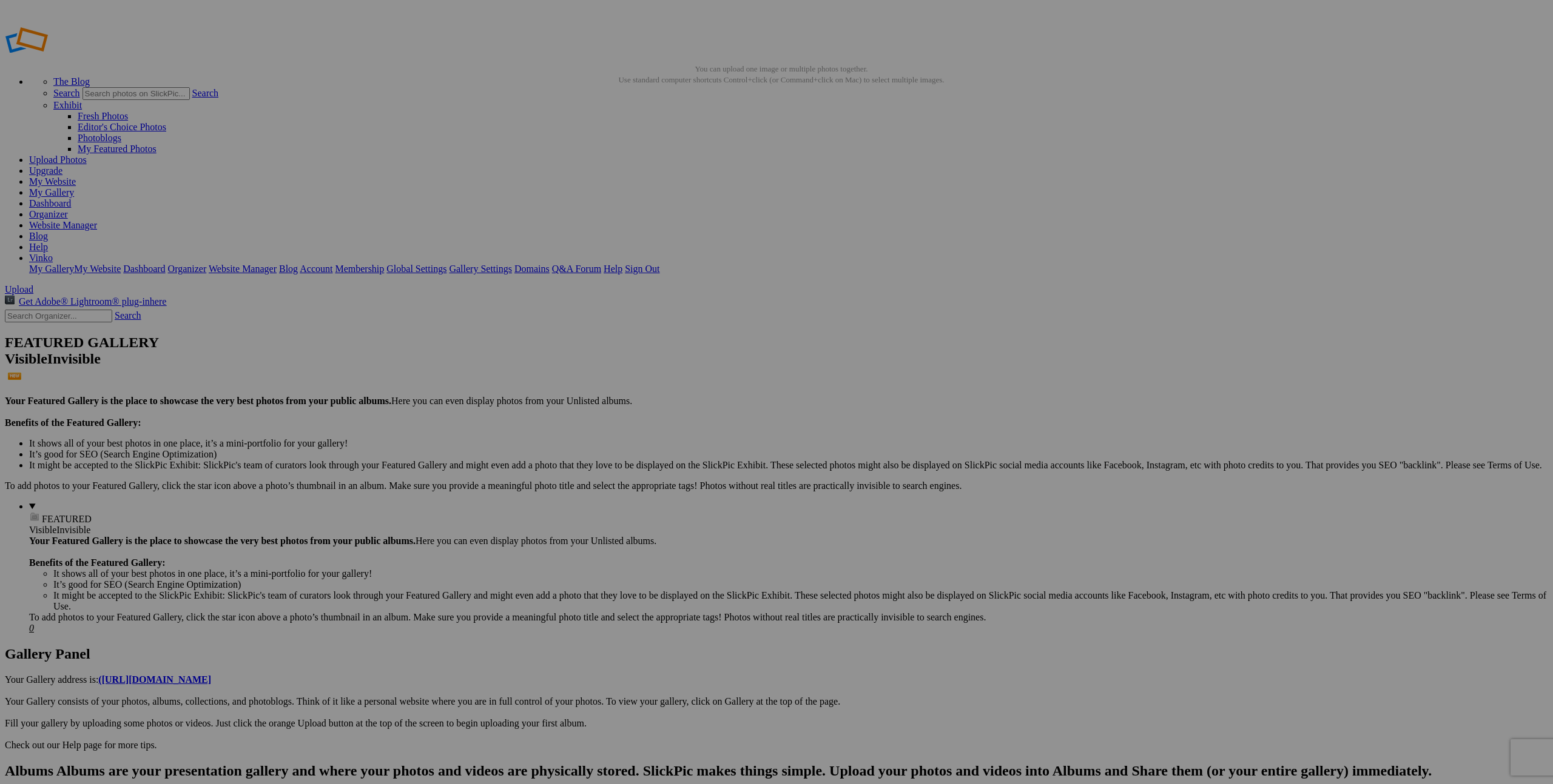
type input "Autumn Bonds"
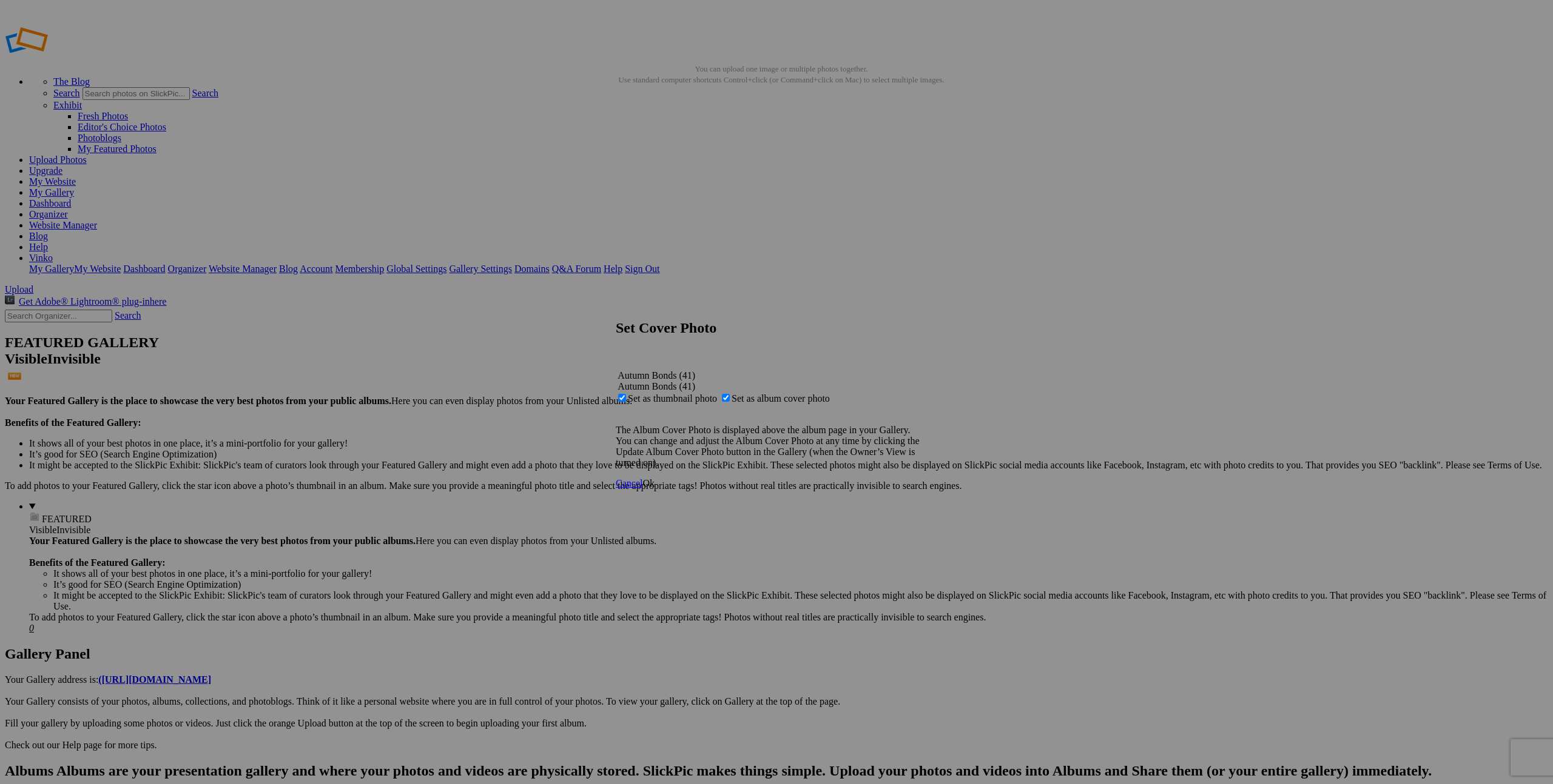
click at [654, 488] on link "Ok" at bounding box center [648, 483] width 12 height 10
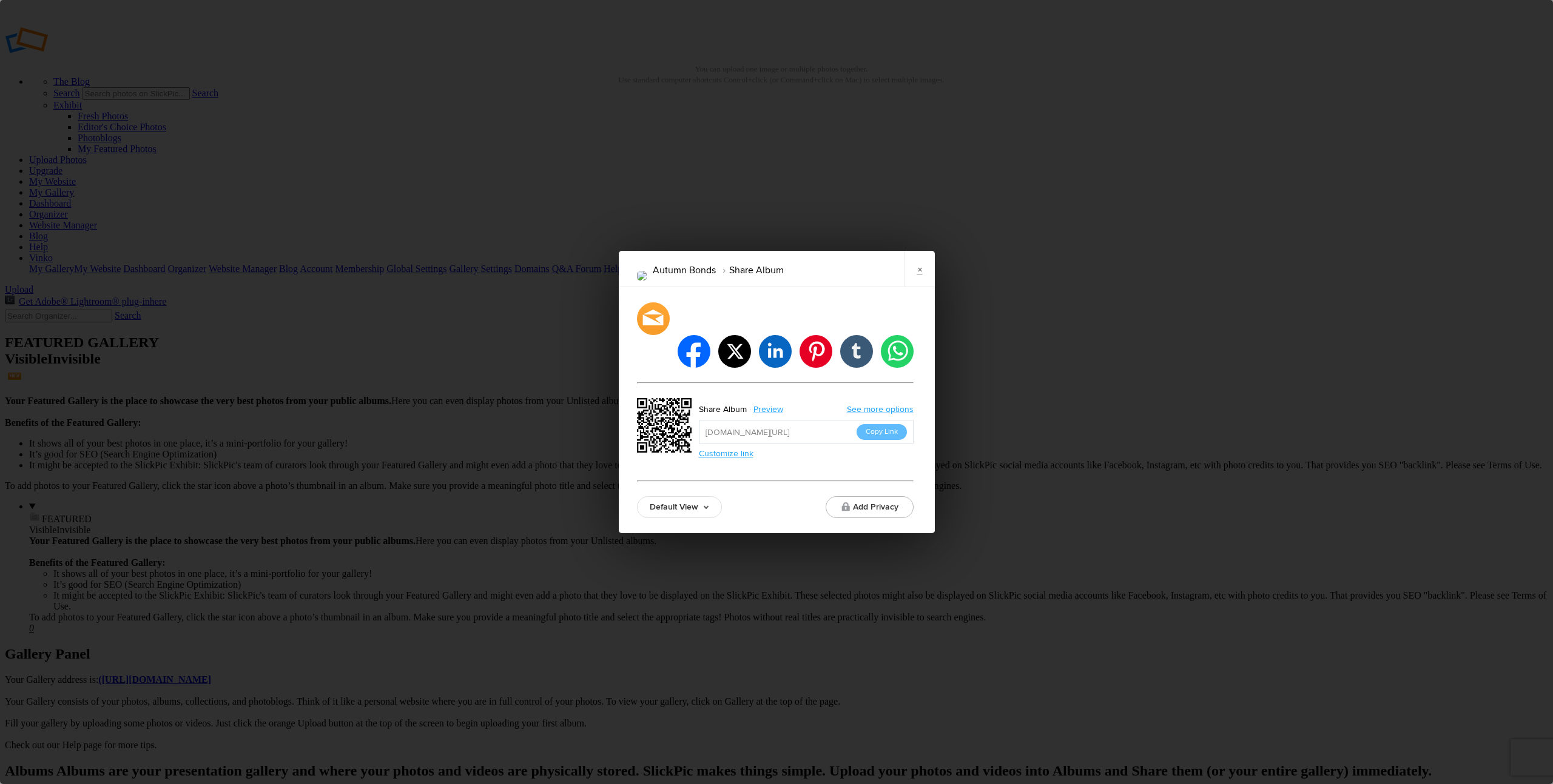
click at [890, 425] on button "Copy Link" at bounding box center [882, 433] width 51 height 16
click at [868, 402] on div "Share Album Preview See more options" at bounding box center [806, 411] width 215 height 18
click at [879, 425] on button "Copy Link" at bounding box center [882, 433] width 51 height 16
click at [917, 284] on link "×" at bounding box center [919, 269] width 31 height 37
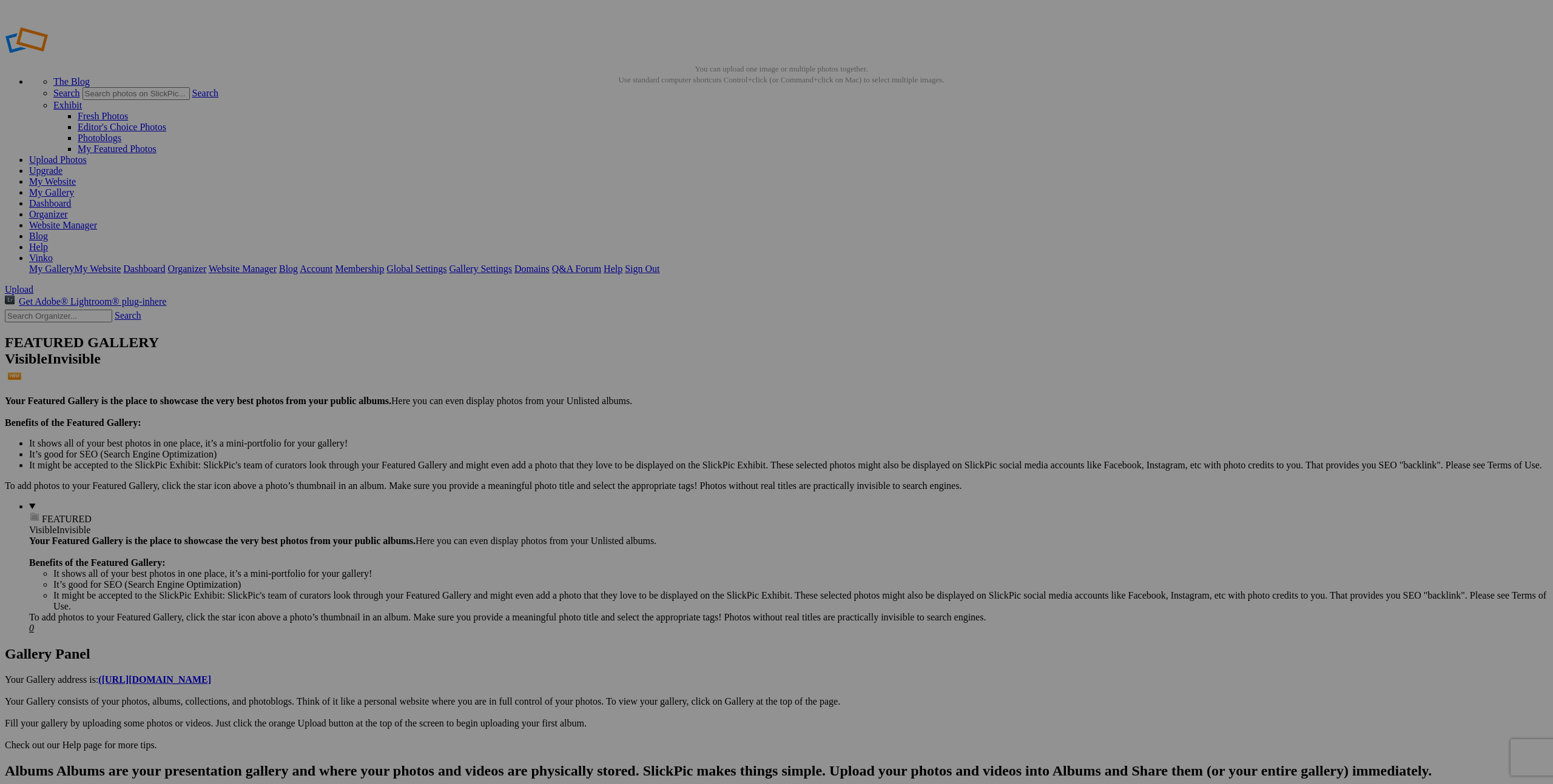
click at [695, 469] on link "Yes" at bounding box center [688, 472] width 14 height 10
